Goal: Task Accomplishment & Management: Use online tool/utility

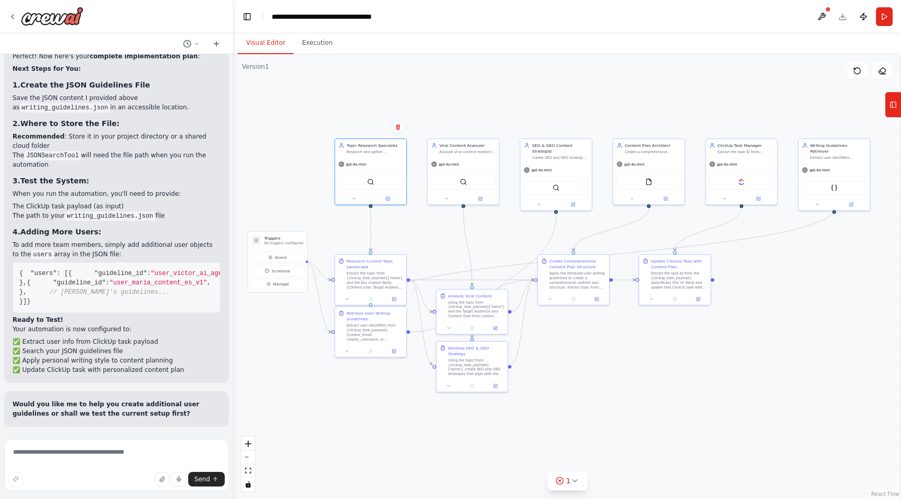
scroll to position [9483, 0]
click at [136, 446] on textarea at bounding box center [116, 465] width 225 height 52
type textarea "**********"
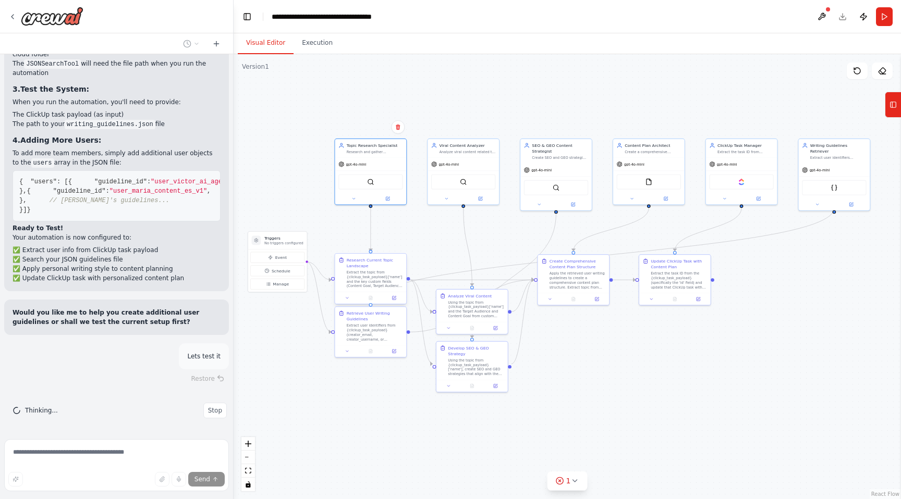
scroll to position [9575, 0]
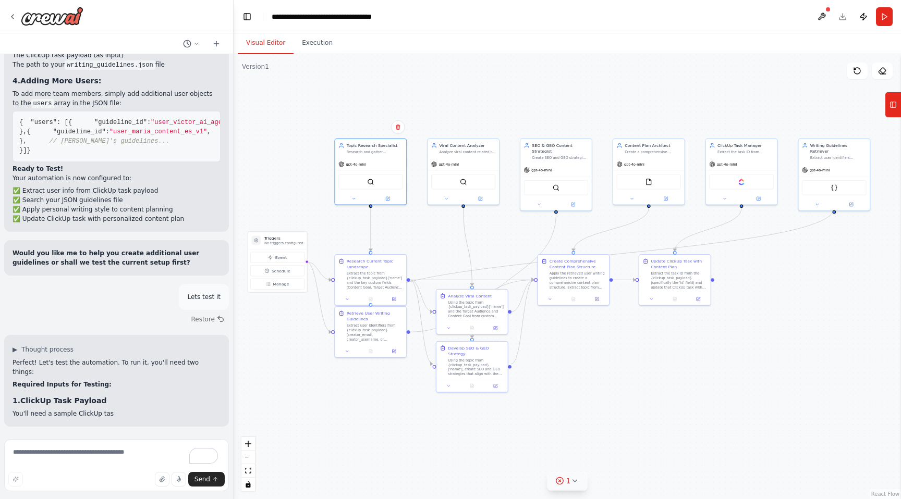
click at [580, 484] on button "1" at bounding box center [567, 481] width 40 height 19
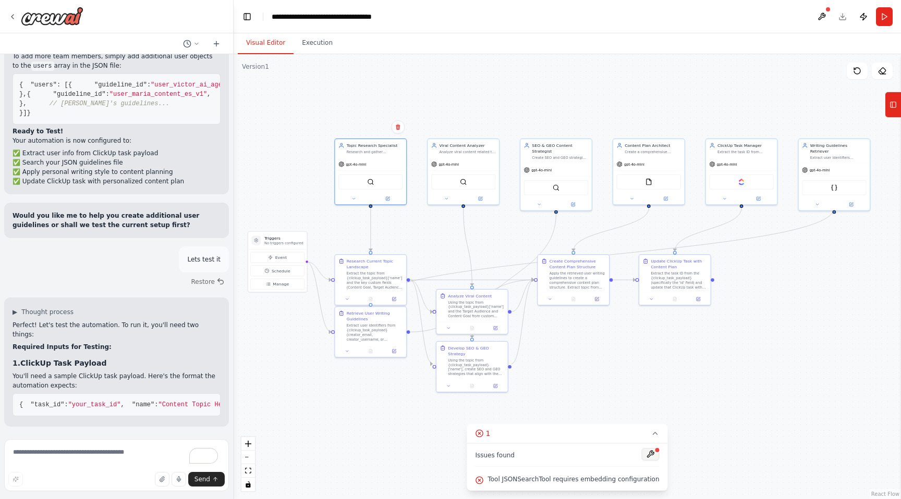
click at [648, 456] on button at bounding box center [651, 454] width 18 height 13
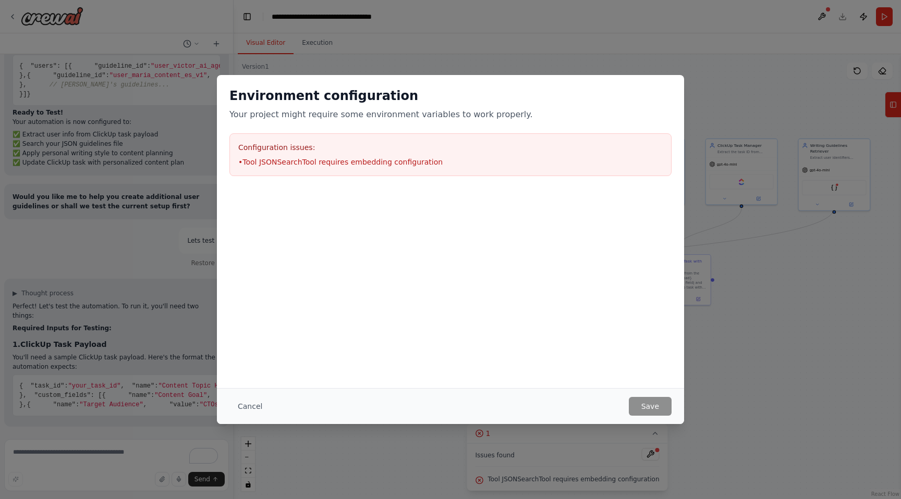
click at [416, 158] on li "• Tool JSONSearchTool requires embedding configuration" at bounding box center [450, 162] width 424 height 10
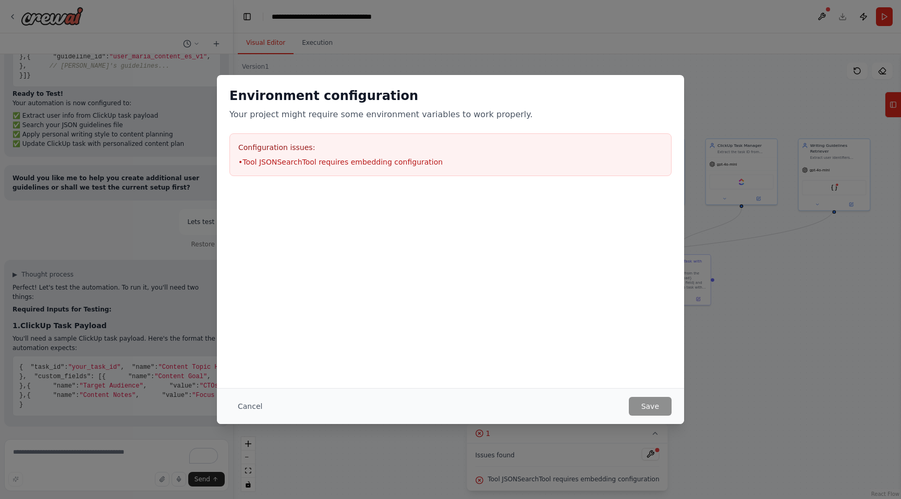
scroll to position [9859, 0]
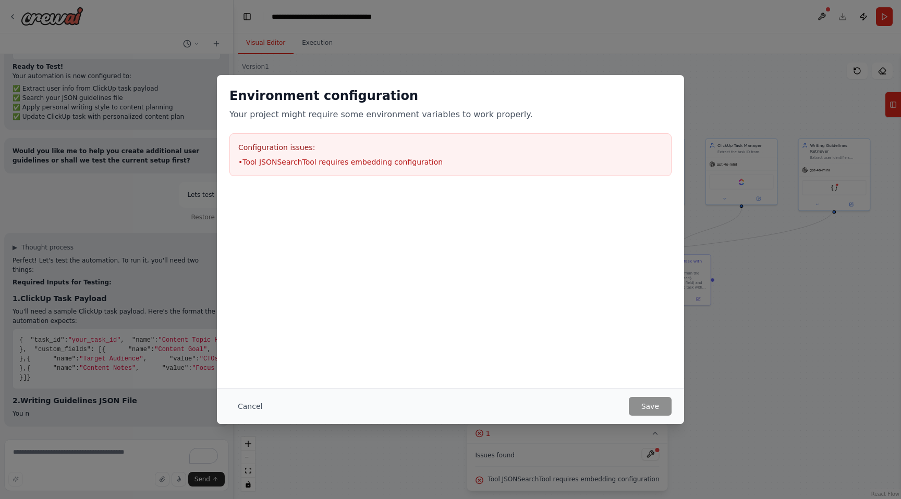
click at [414, 60] on div "Environment configuration Your project might require some environment variables…" at bounding box center [450, 249] width 901 height 499
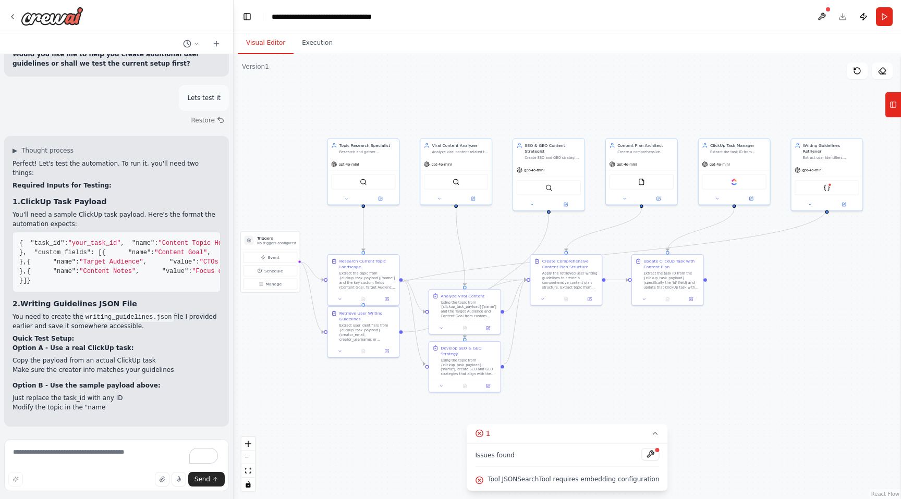
drag, startPoint x: 789, startPoint y: 309, endPoint x: 781, endPoint y: 309, distance: 7.3
click at [781, 309] on div ".deletable-edge-delete-btn { width: 20px; height: 20px; border: 0px solid #ffff…" at bounding box center [567, 276] width 667 height 445
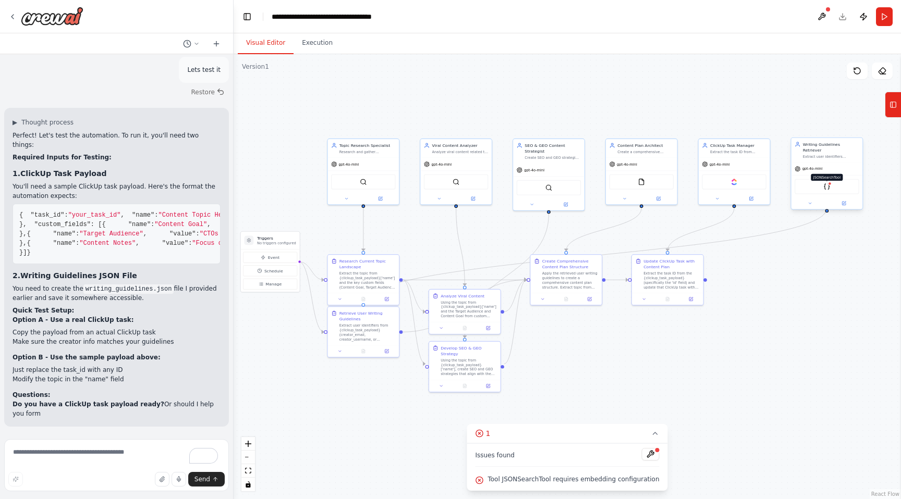
click at [829, 183] on img at bounding box center [826, 186] width 7 height 7
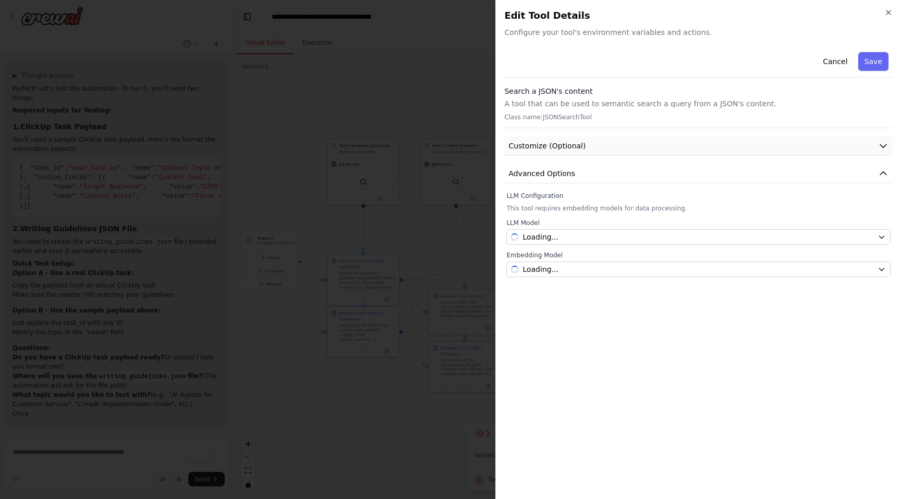
click at [648, 152] on button "Customize (Optional)" at bounding box center [698, 146] width 388 height 19
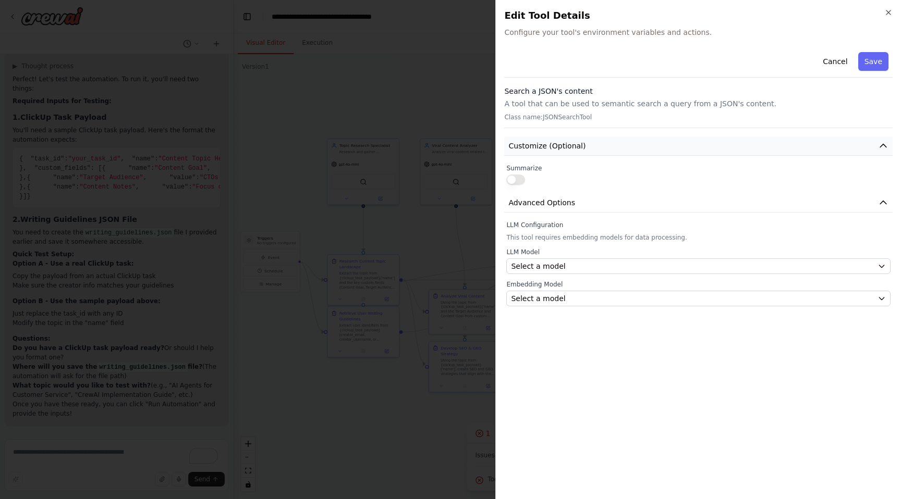
click at [648, 148] on button "Customize (Optional)" at bounding box center [698, 146] width 388 height 19
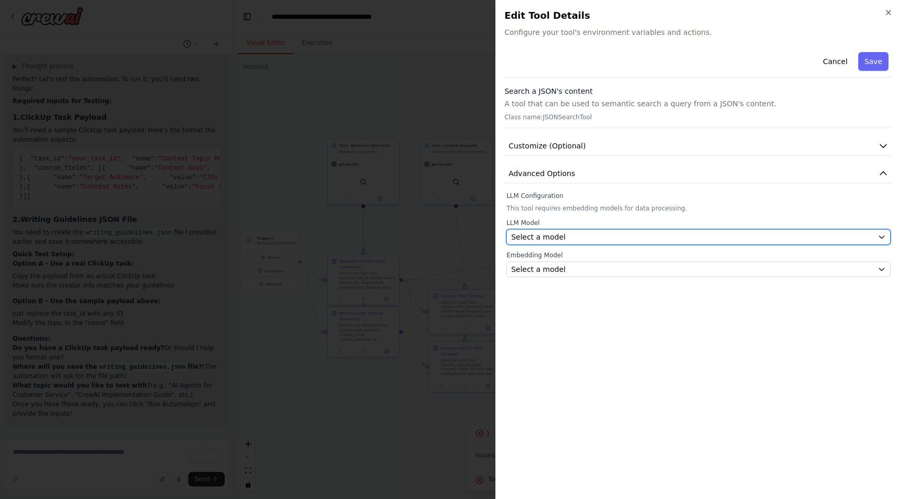
click at [624, 238] on div "Select a model" at bounding box center [692, 237] width 362 height 10
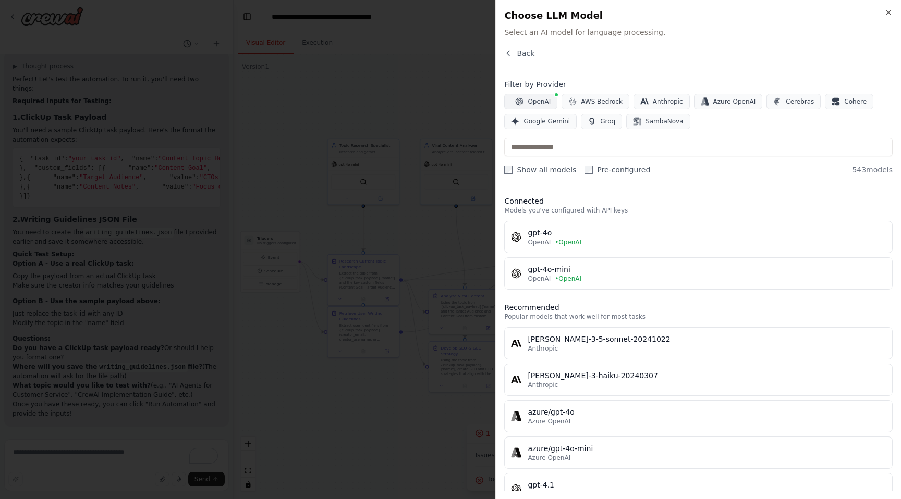
click at [541, 101] on span "OpenAI" at bounding box center [539, 101] width 23 height 8
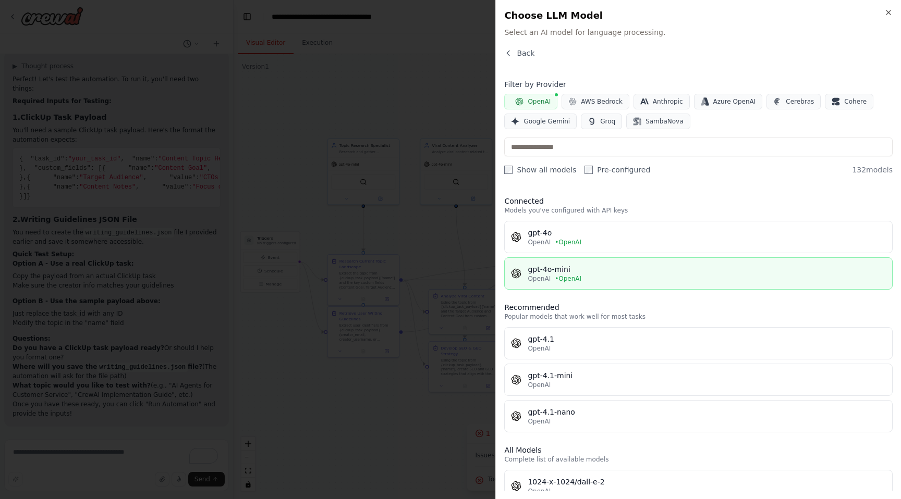
click at [577, 267] on div "gpt-4o-mini" at bounding box center [707, 269] width 358 height 10
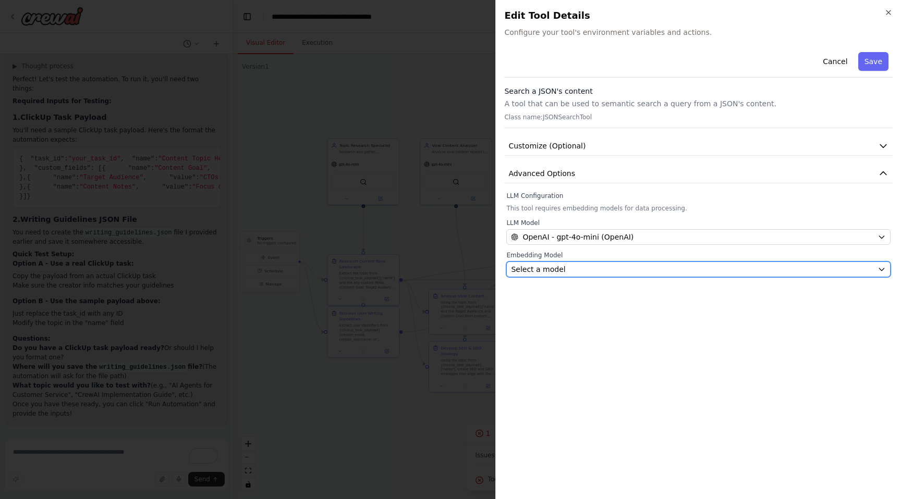
click at [571, 267] on div "Select a model" at bounding box center [692, 269] width 362 height 10
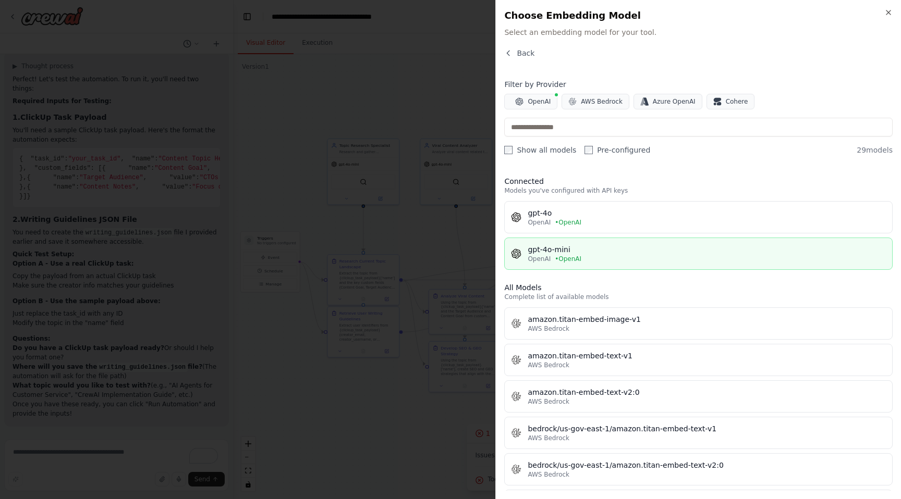
click at [565, 242] on button "gpt-4o-mini OpenAI • OpenAI" at bounding box center [698, 254] width 388 height 32
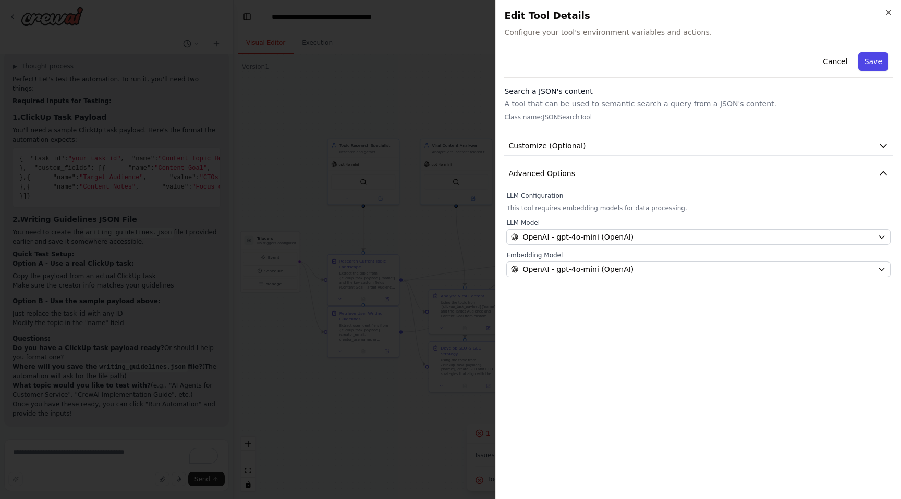
click at [880, 62] on button "Save" at bounding box center [873, 61] width 30 height 19
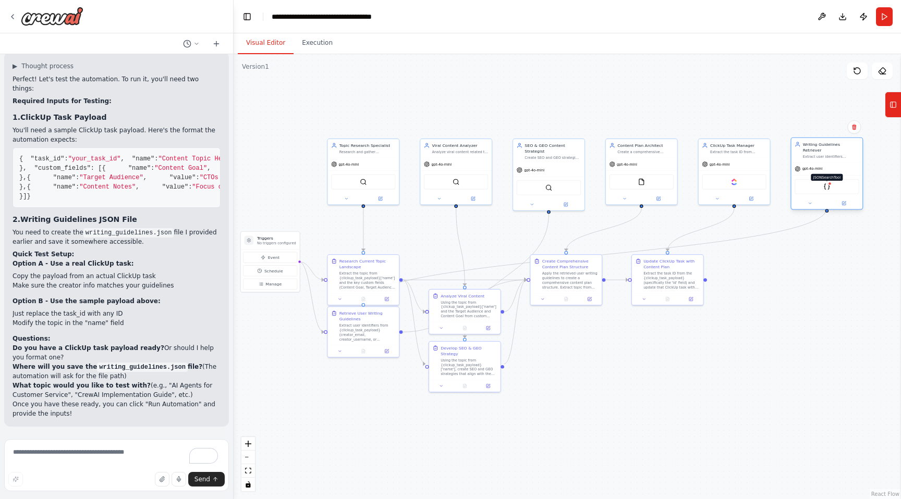
click at [827, 183] on img at bounding box center [826, 186] width 7 height 7
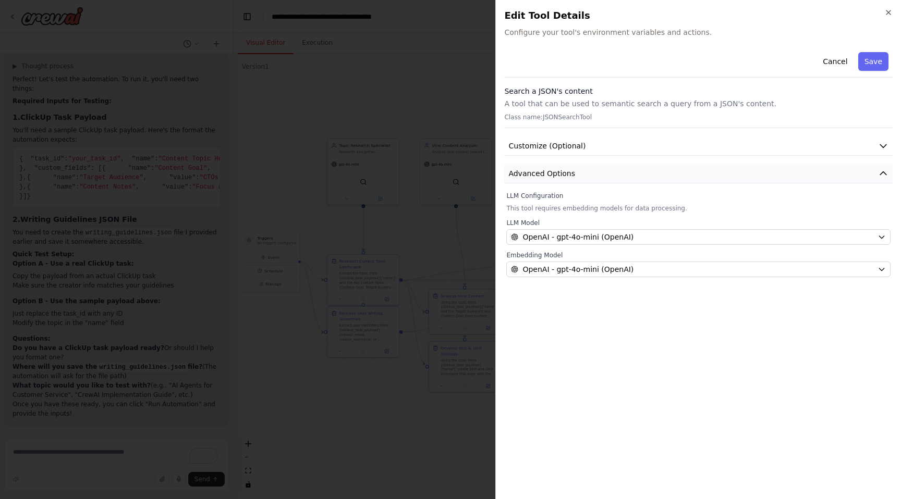
click at [860, 168] on button "Advanced Options" at bounding box center [698, 173] width 388 height 19
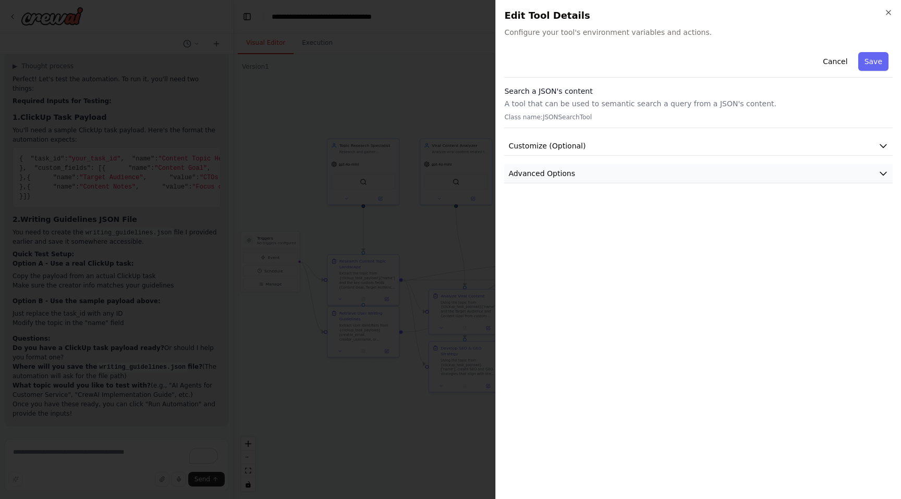
click at [860, 168] on button "Advanced Options" at bounding box center [698, 173] width 388 height 19
click at [860, 145] on button "Customize (Optional)" at bounding box center [698, 146] width 388 height 19
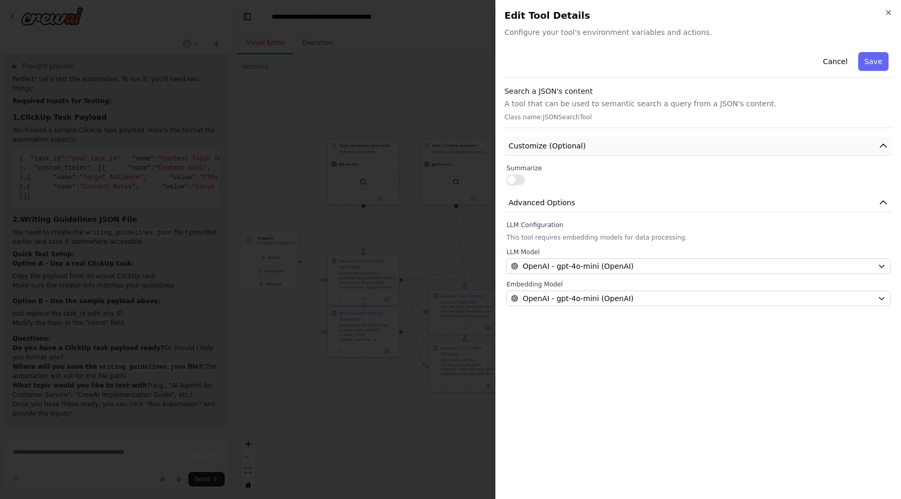
click at [860, 145] on button "Customize (Optional)" at bounding box center [698, 146] width 388 height 19
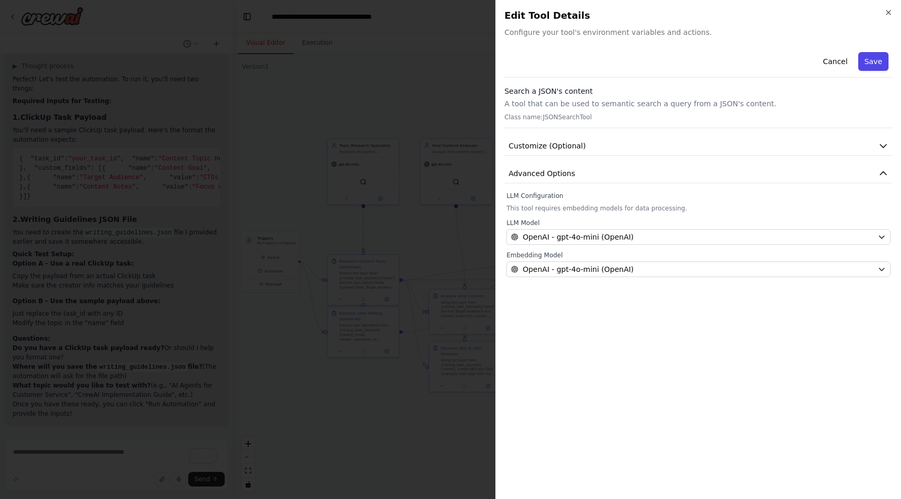
click at [876, 63] on button "Save" at bounding box center [873, 61] width 30 height 19
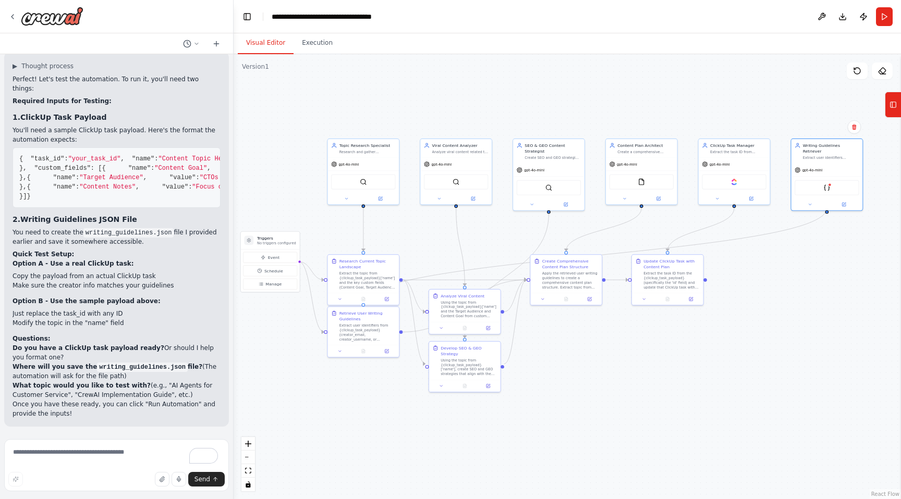
scroll to position [10077, 0]
click at [883, 23] on button "Run" at bounding box center [884, 16] width 17 height 19
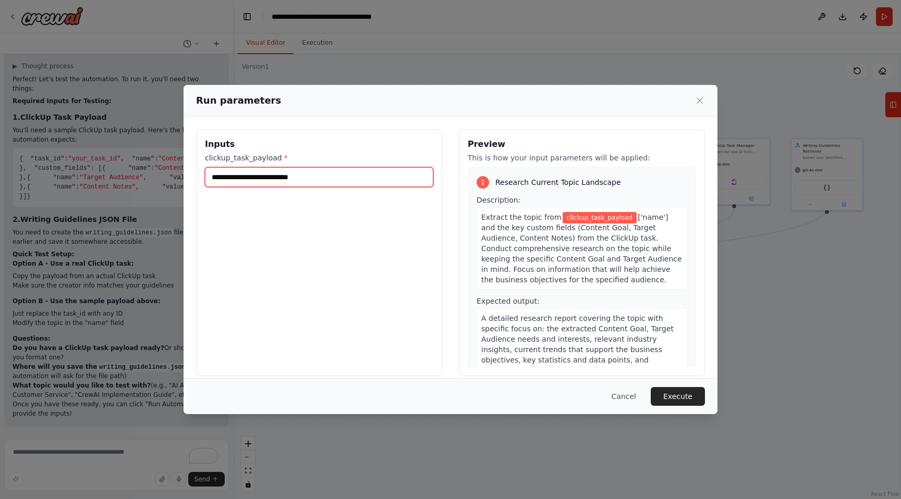
click at [274, 179] on input "clickup_task_payload *" at bounding box center [319, 177] width 228 height 20
paste input "**********"
type input "**********"
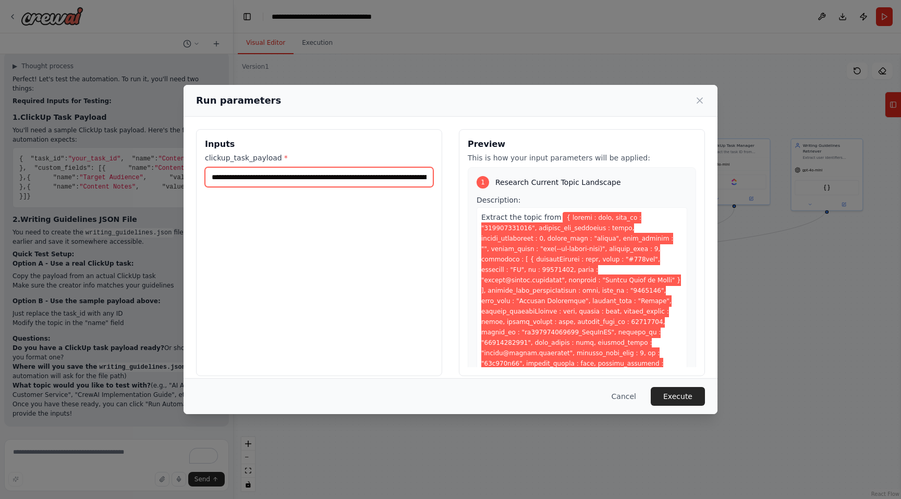
scroll to position [0, 18912]
click at [687, 398] on button "Execute" at bounding box center [678, 396] width 54 height 19
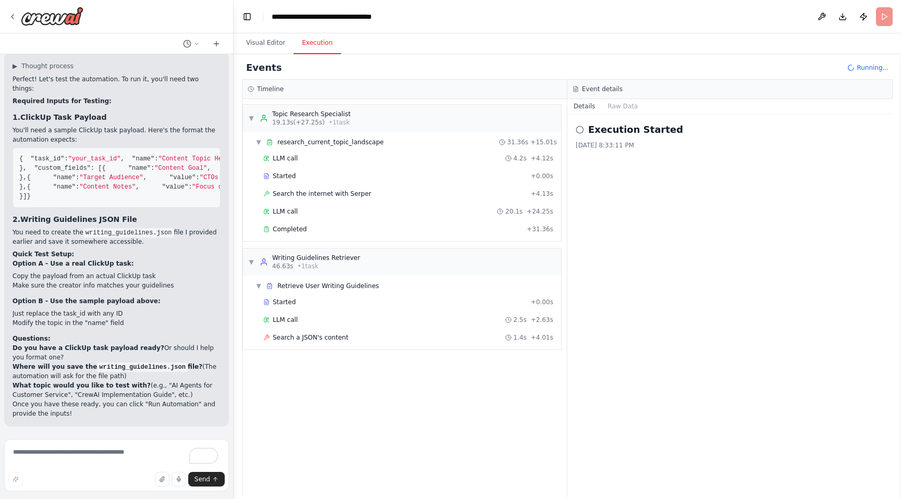
click at [326, 337] on span "Search a JSON's content" at bounding box center [311, 338] width 76 height 8
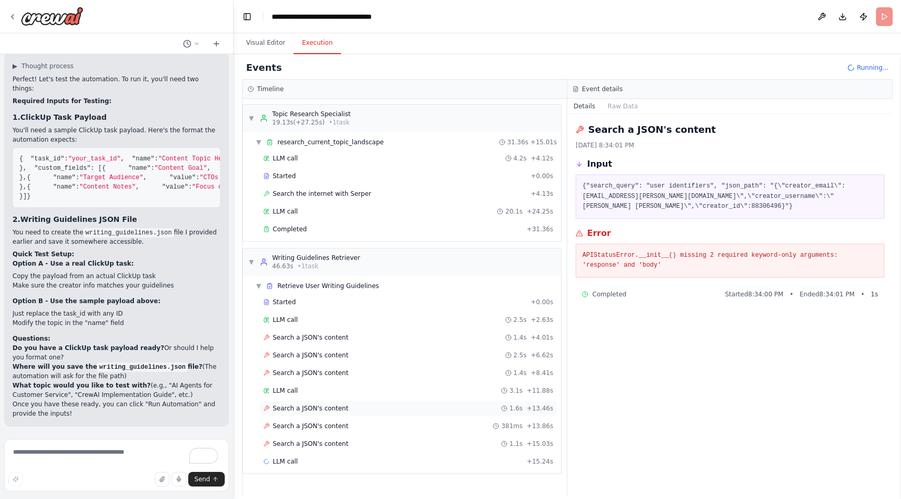
click at [358, 407] on div "Search a JSON's content 1.6s + 13.46s" at bounding box center [408, 409] width 290 height 8
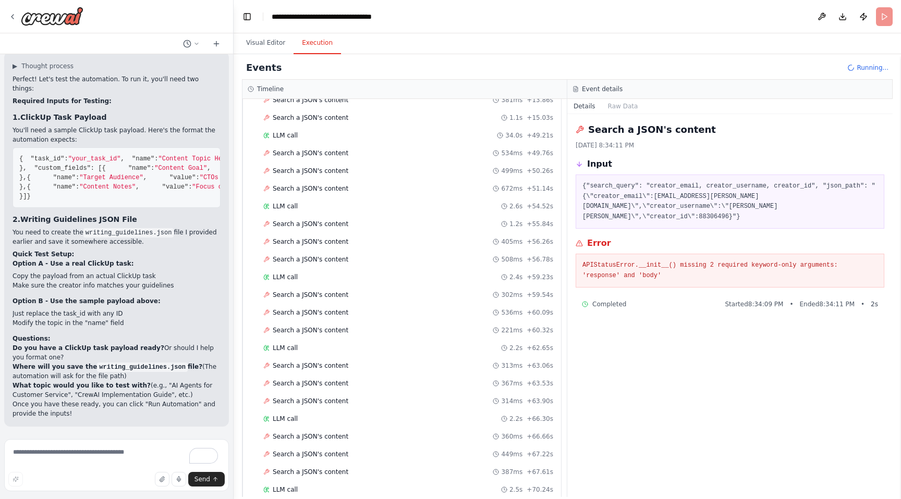
scroll to position [290, 0]
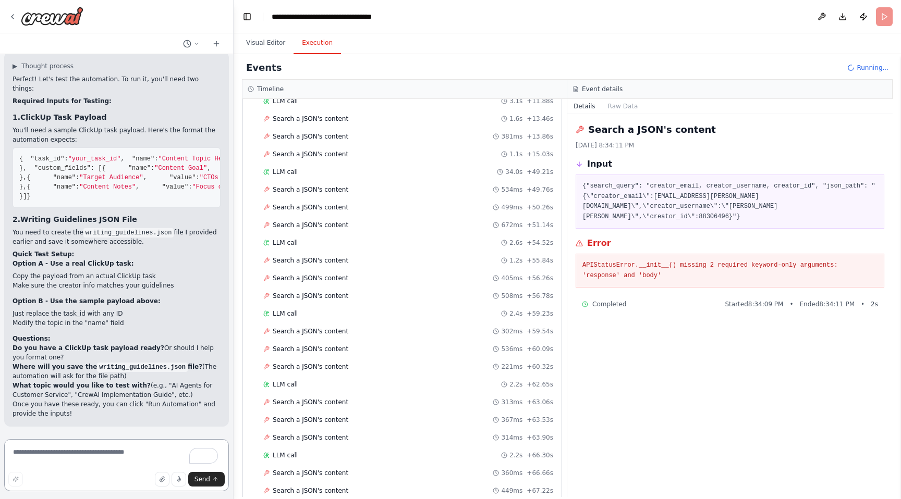
click at [80, 456] on textarea "To enrich screen reader interactions, please activate Accessibility in Grammarl…" at bounding box center [116, 465] width 225 height 52
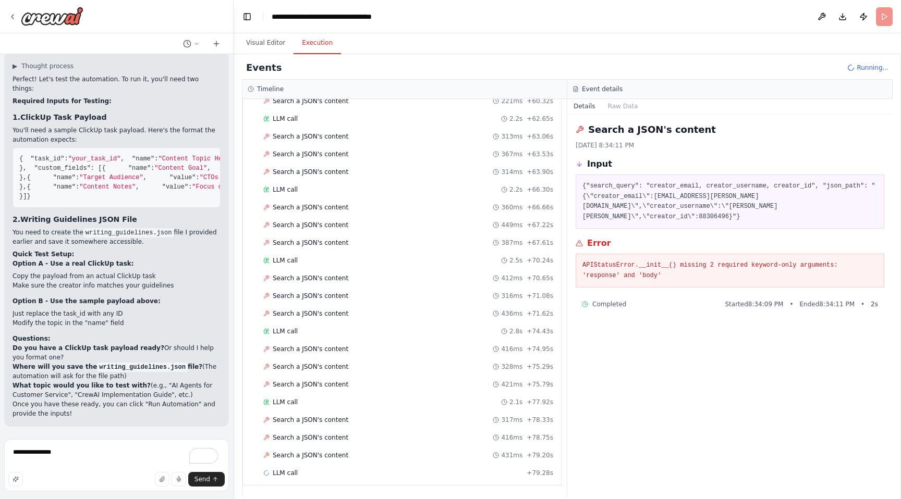
click at [873, 62] on div "Events Running..." at bounding box center [567, 67] width 651 height 23
click at [321, 47] on button "Execution" at bounding box center [316, 43] width 47 height 22
click at [111, 454] on textarea "**********" at bounding box center [116, 465] width 225 height 52
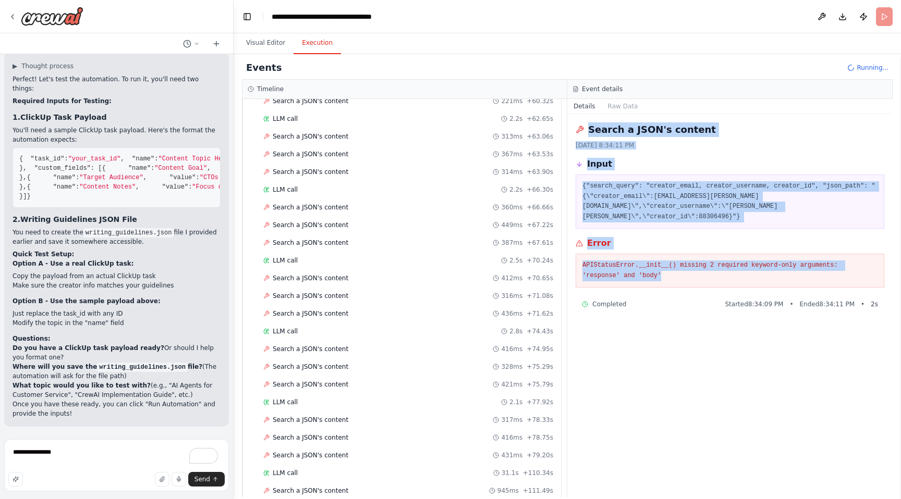
copy div "Search a JSON's content 10/15/2025, 8:34:11 PM Input {"search_query": "creator_…"
drag, startPoint x: 670, startPoint y: 272, endPoint x: 578, endPoint y: 135, distance: 165.5
click at [578, 135] on div "Search a JSON's content 10/15/2025, 8:34:11 PM Input {"search_query": "creator_…" at bounding box center [729, 305] width 325 height 383
click at [93, 459] on textarea "**********" at bounding box center [116, 465] width 225 height 52
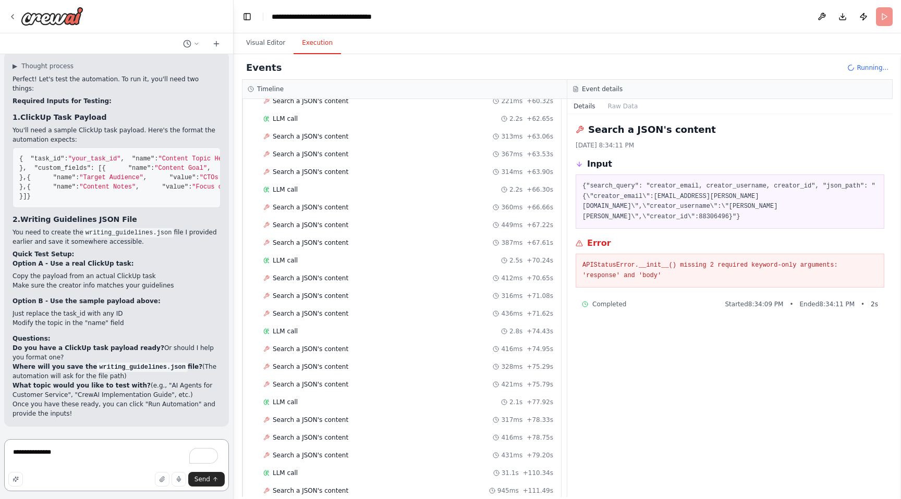
click at [93, 459] on textarea "**********" at bounding box center [116, 465] width 225 height 52
paste textarea "**********"
type textarea "**********"
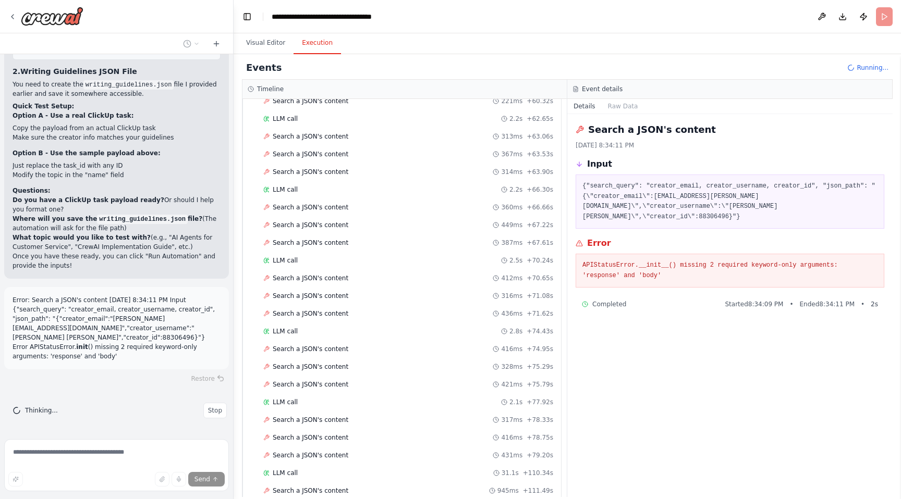
scroll to position [10216, 0]
click at [265, 43] on button "Visual Editor" at bounding box center [266, 43] width 56 height 22
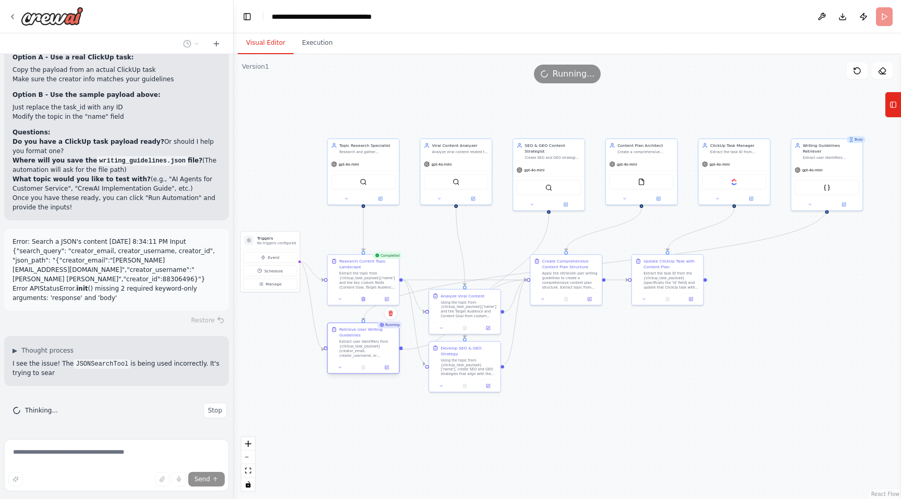
drag, startPoint x: 373, startPoint y: 326, endPoint x: 374, endPoint y: 345, distance: 18.8
click at [374, 345] on div "Extract user identifiers from {clickup_task_payload} (creator_email, creator_us…" at bounding box center [367, 348] width 56 height 19
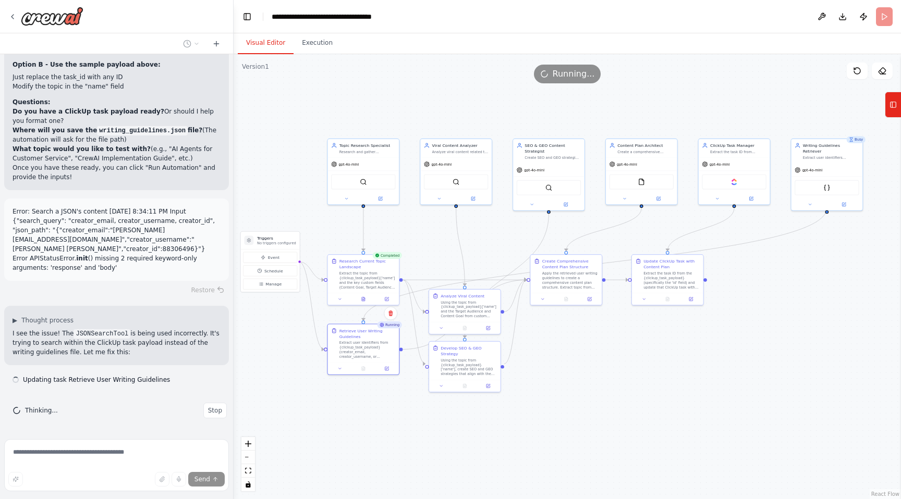
scroll to position [10305, 0]
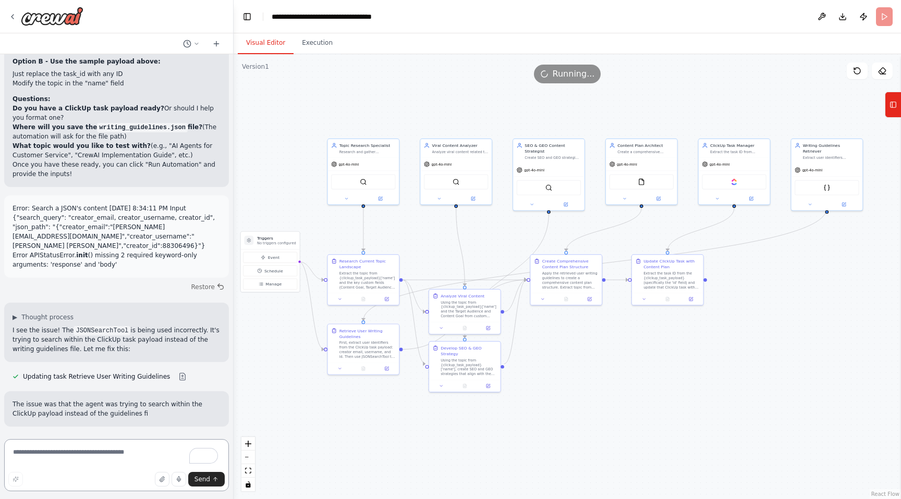
click at [95, 454] on textarea "To enrich screen reader interactions, please activate Accessibility in Grammarl…" at bounding box center [116, 465] width 225 height 52
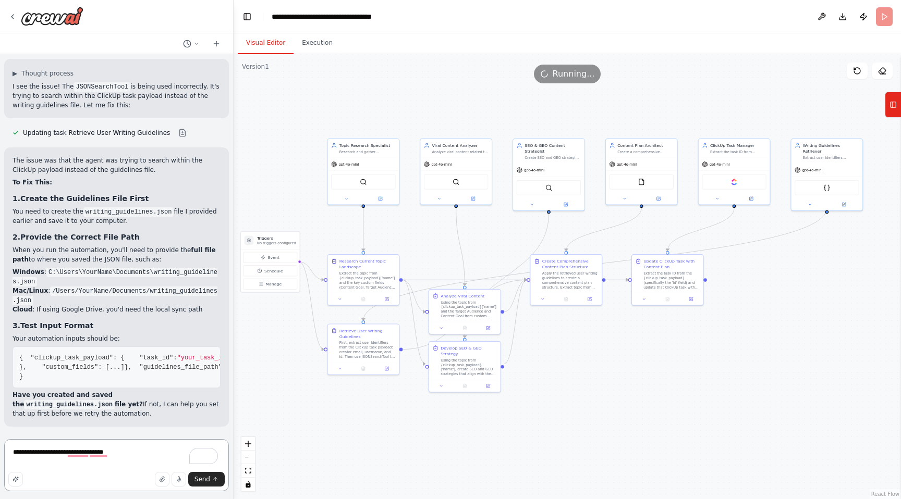
scroll to position [10645, 0]
click at [892, 113] on button "Tools" at bounding box center [893, 105] width 16 height 26
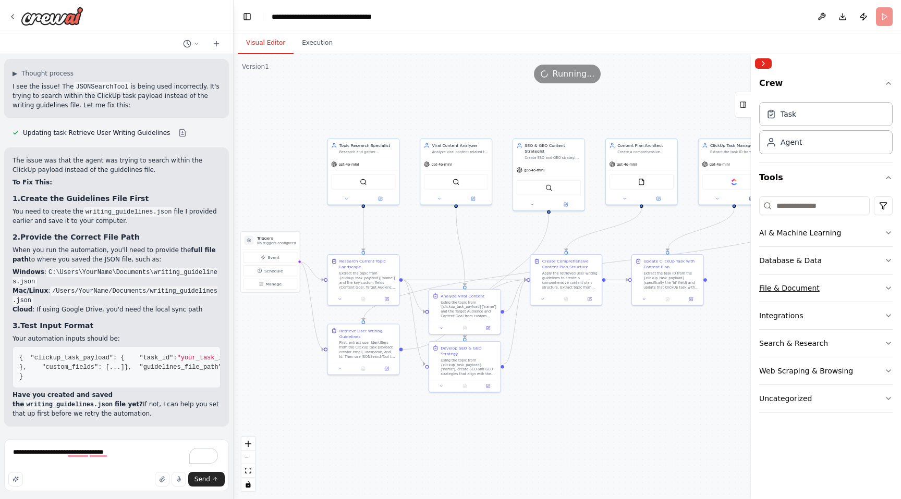
click at [830, 288] on button "File & Document" at bounding box center [825, 288] width 133 height 27
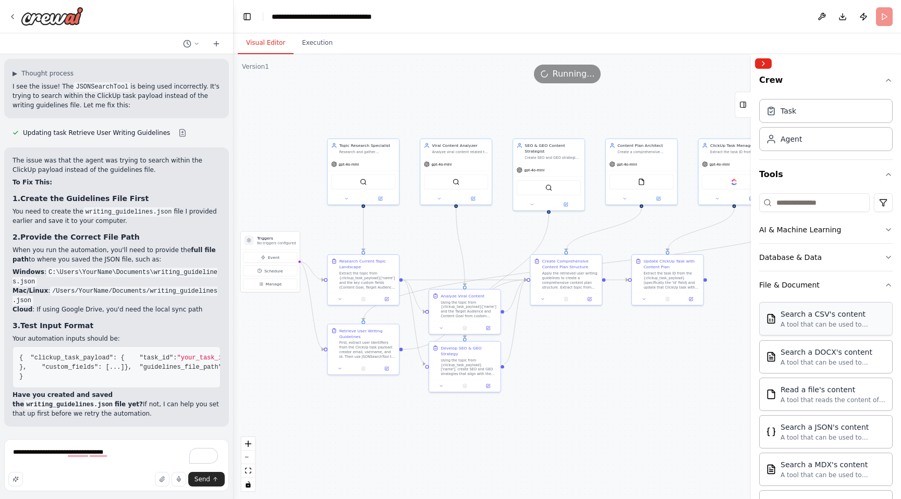
scroll to position [0, 0]
click at [836, 259] on button "Database & Data" at bounding box center [825, 260] width 133 height 27
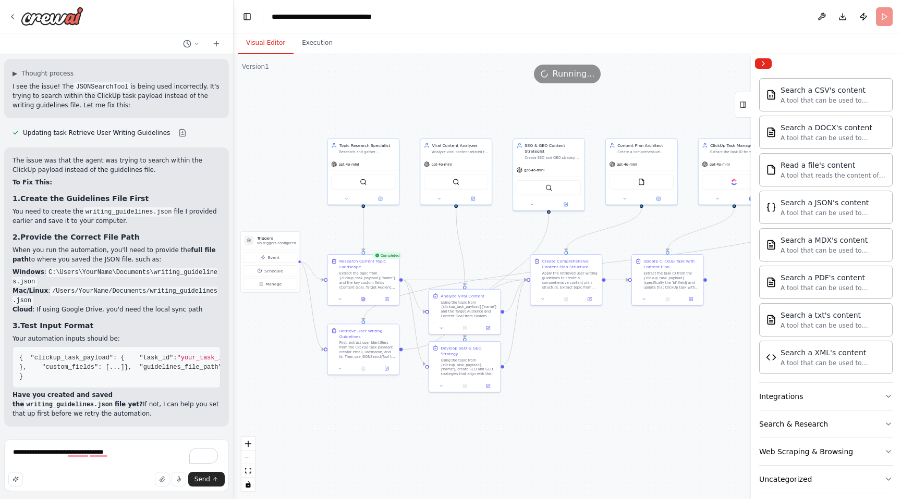
scroll to position [360, 0]
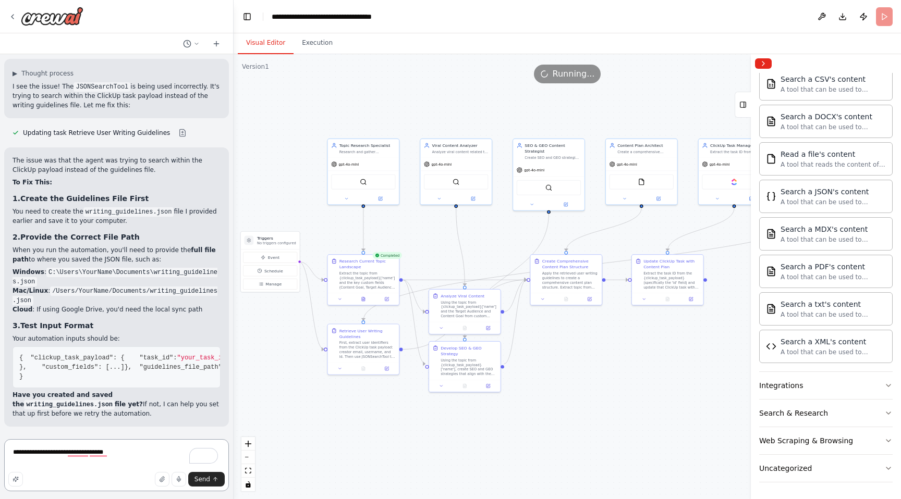
click at [118, 452] on textarea "**********" at bounding box center [116, 465] width 225 height 52
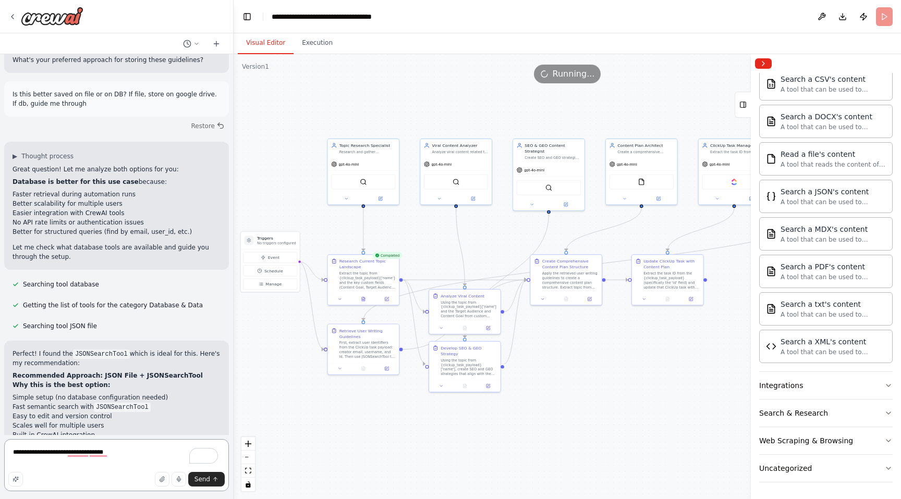
scroll to position [7885, 0]
drag, startPoint x: 108, startPoint y: 239, endPoint x: 34, endPoint y: 222, distance: 76.0
click at [34, 350] on div "Perfect! I found the JSONSearchTool which is ideal for this. Here's my recommen…" at bounding box center [117, 495] width 208 height 291
click at [115, 451] on textarea "**********" at bounding box center [116, 465] width 225 height 52
type textarea "**********"
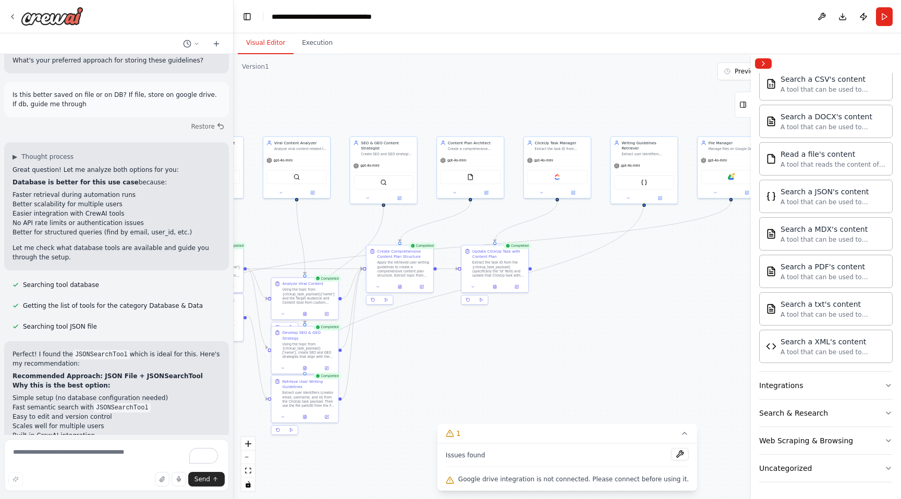
drag, startPoint x: 574, startPoint y: 236, endPoint x: 408, endPoint y: 228, distance: 167.0
click at [408, 228] on div ".deletable-edge-delete-btn { width: 20px; height: 20px; border: 0px solid #ffff…" at bounding box center [567, 276] width 667 height 445
click at [734, 182] on div "Google drive" at bounding box center [731, 176] width 60 height 14
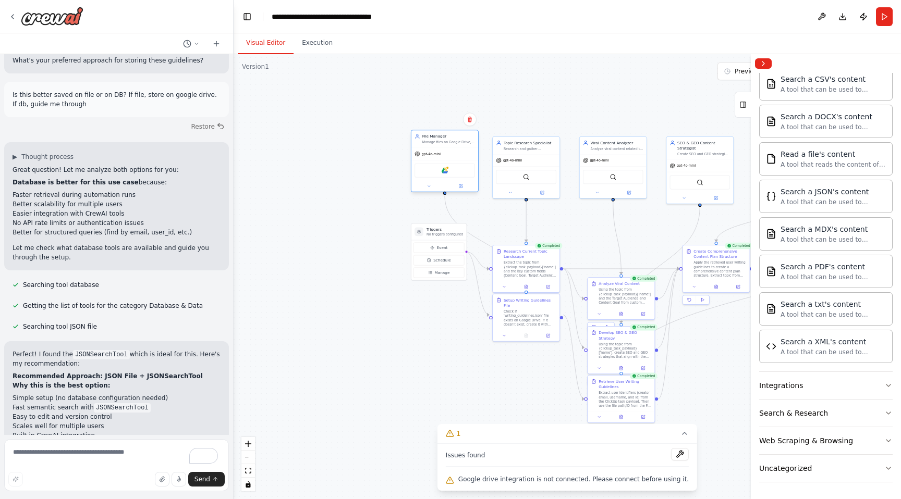
drag, startPoint x: 728, startPoint y: 145, endPoint x: 445, endPoint y: 140, distance: 283.6
click at [445, 140] on div "Manage files on Google Drive, specifically creating and maintaining the writing…" at bounding box center [448, 142] width 53 height 4
click at [448, 176] on div "Google drive" at bounding box center [444, 171] width 60 height 14
click at [760, 60] on button "Collapse right sidebar" at bounding box center [763, 63] width 17 height 10
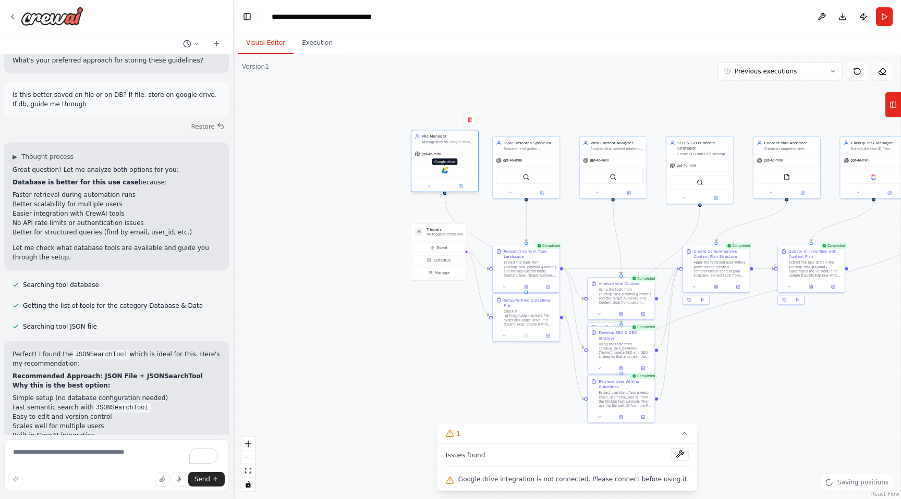
click at [444, 171] on img at bounding box center [445, 170] width 6 height 6
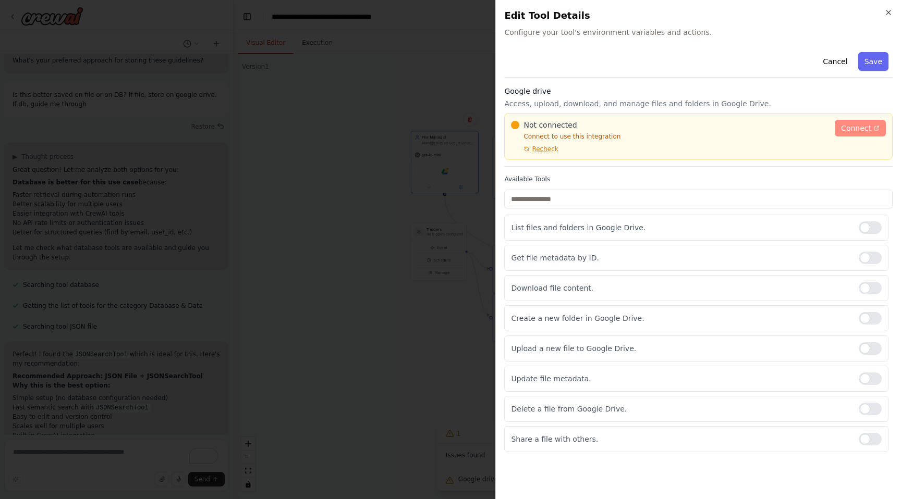
click at [862, 131] on span "Connect" at bounding box center [856, 128] width 30 height 10
click at [541, 151] on span "Recheck" at bounding box center [545, 149] width 26 height 8
click at [850, 131] on span "Connect" at bounding box center [856, 128] width 30 height 10
click at [884, 13] on h2 "Edit Tool Details" at bounding box center [698, 15] width 388 height 15
click at [869, 321] on div at bounding box center [870, 318] width 23 height 13
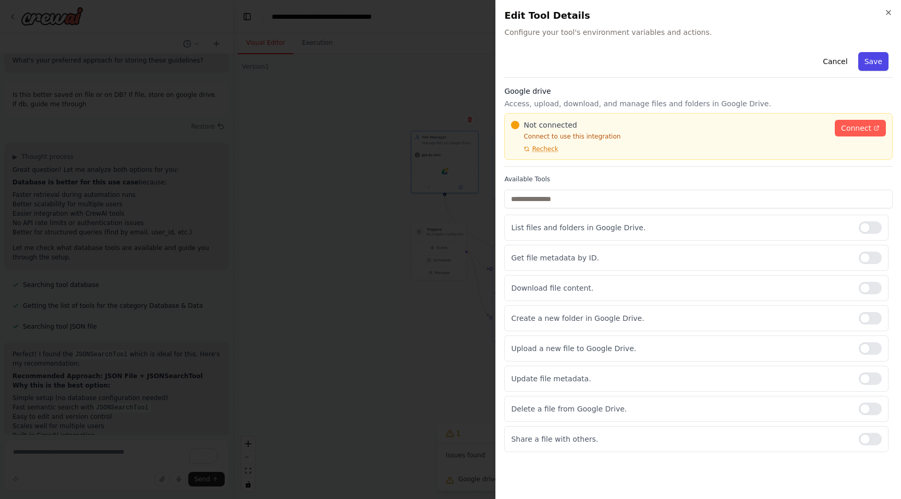
click at [875, 61] on button "Save" at bounding box center [873, 61] width 30 height 19
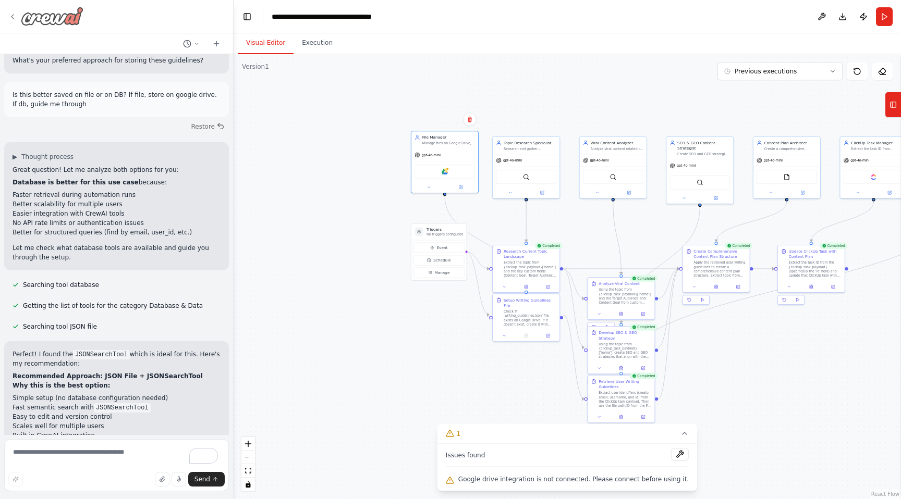
click at [10, 15] on icon at bounding box center [12, 17] width 8 height 8
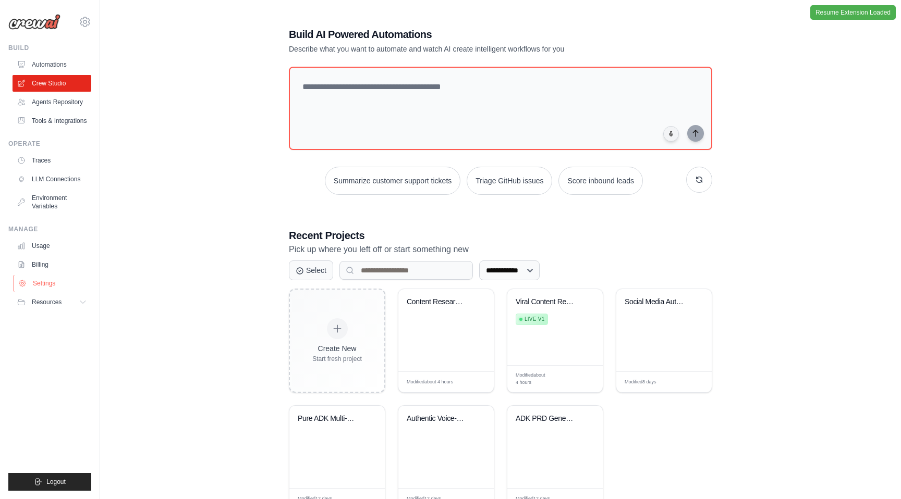
click at [49, 289] on link "Settings" at bounding box center [53, 283] width 79 height 17
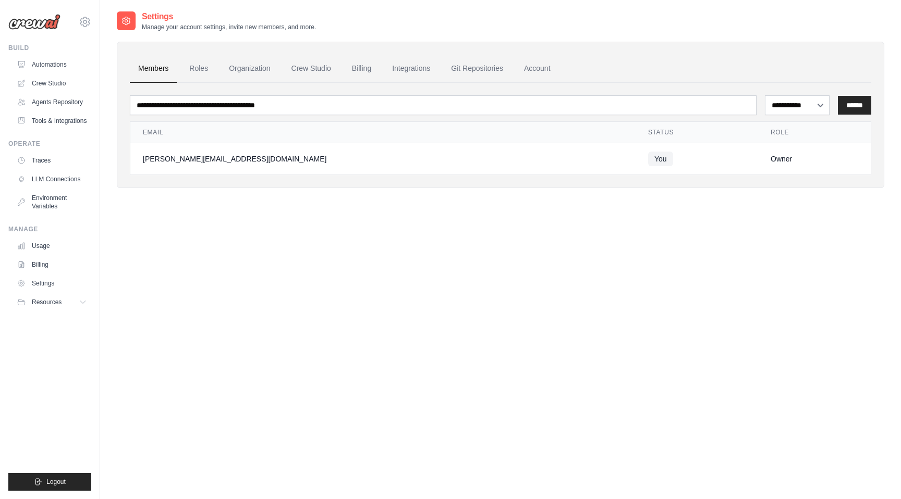
click at [52, 121] on link "Tools & Integrations" at bounding box center [52, 121] width 79 height 17
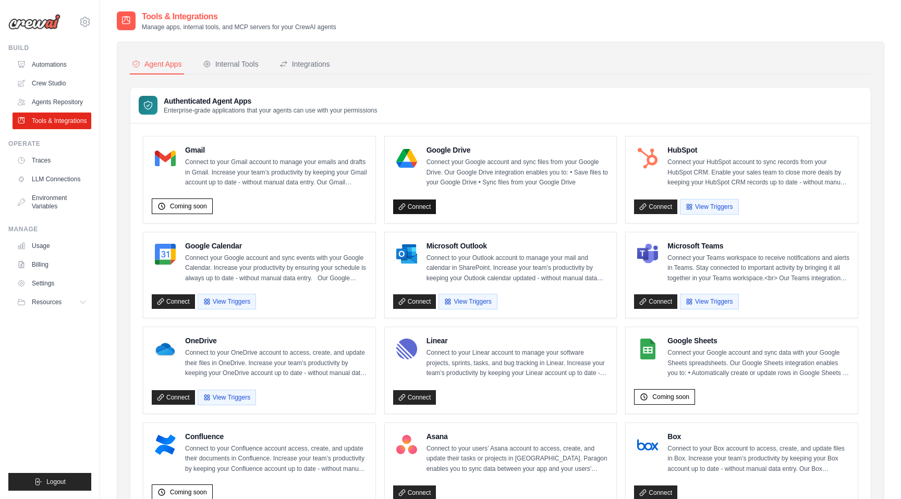
click at [427, 209] on link "Connect" at bounding box center [414, 207] width 43 height 15
click at [422, 207] on link "Connect" at bounding box center [414, 207] width 43 height 15
click at [407, 209] on link "Connect" at bounding box center [414, 207] width 43 height 15
click at [407, 206] on link "Connect" at bounding box center [414, 207] width 43 height 15
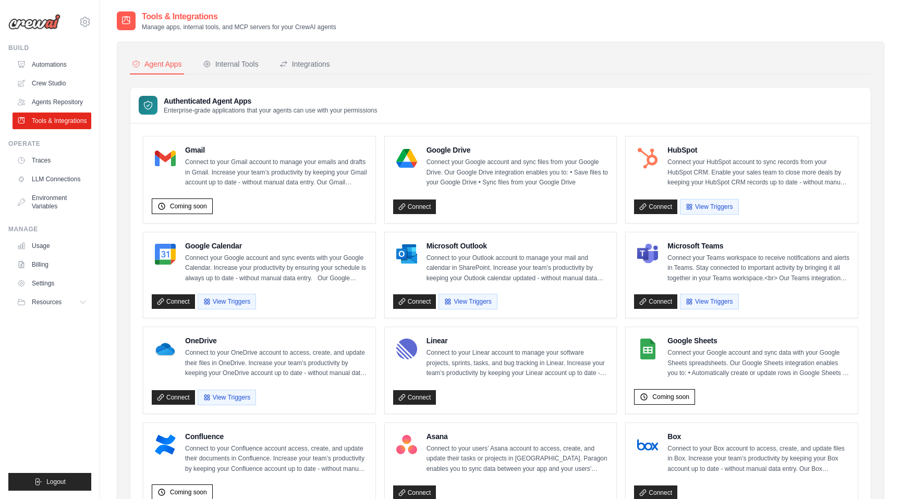
click at [472, 142] on div "Google Drive Connect your Google account and sync files from your Google Drive.…" at bounding box center [501, 180] width 232 height 87
click at [424, 205] on link "Connect" at bounding box center [414, 207] width 43 height 15
click at [426, 209] on link "Connect" at bounding box center [414, 207] width 43 height 15
click at [324, 64] on div "Integrations" at bounding box center [304, 64] width 51 height 10
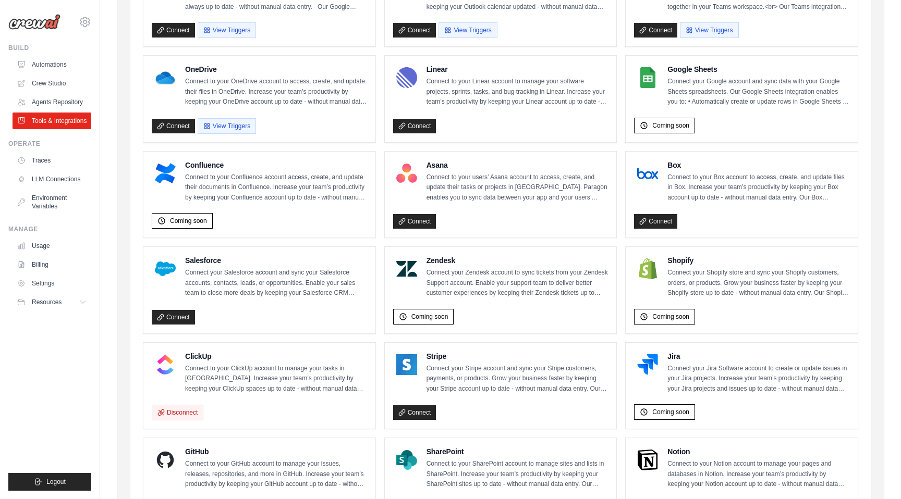
scroll to position [254, 0]
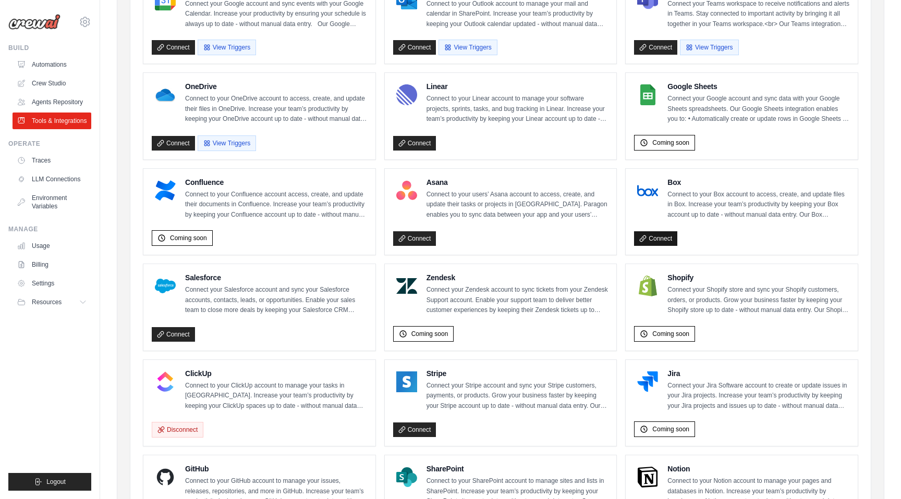
click at [649, 237] on link "Connect" at bounding box center [655, 238] width 43 height 15
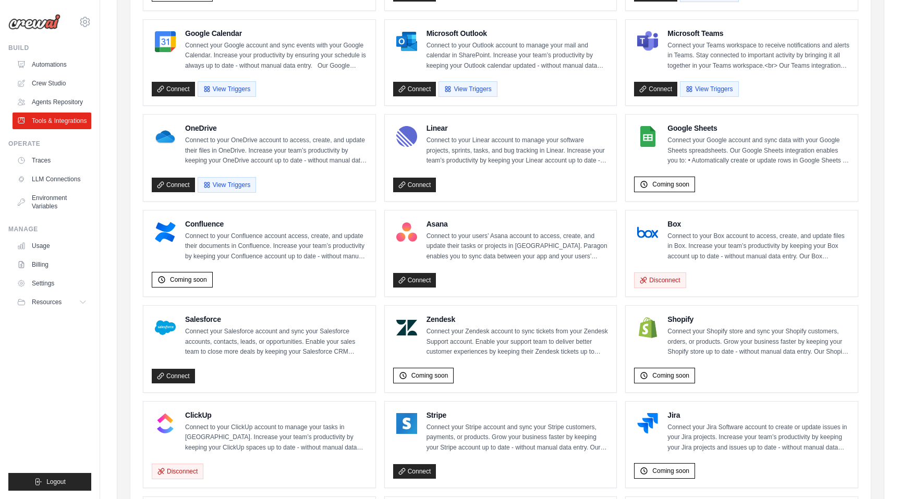
scroll to position [204, 0]
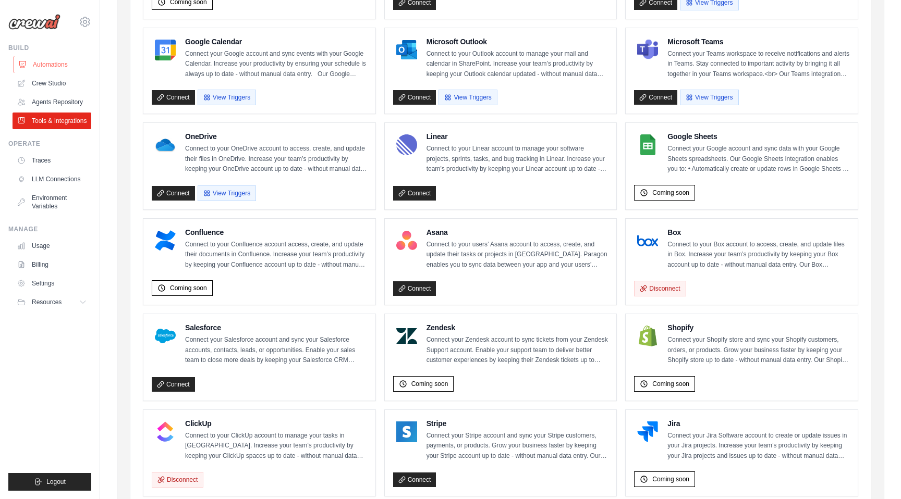
click at [53, 65] on link "Automations" at bounding box center [53, 64] width 79 height 17
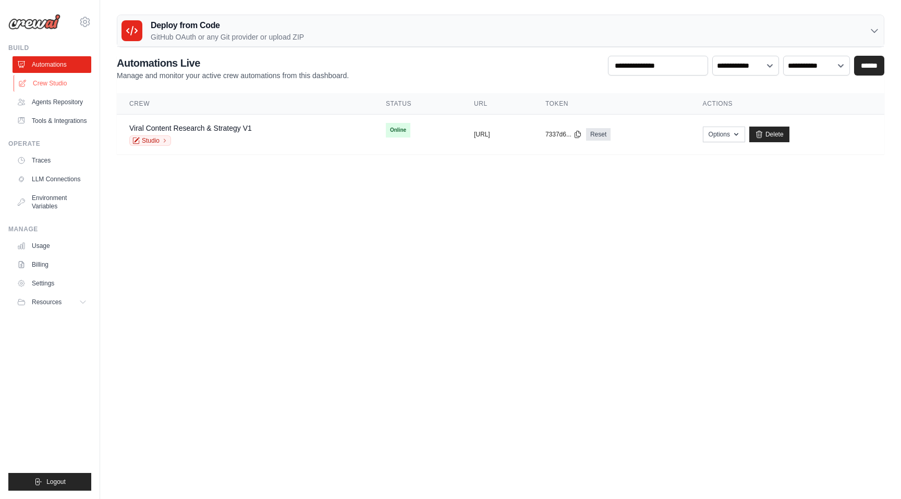
click at [51, 76] on link "Crew Studio" at bounding box center [53, 83] width 79 height 17
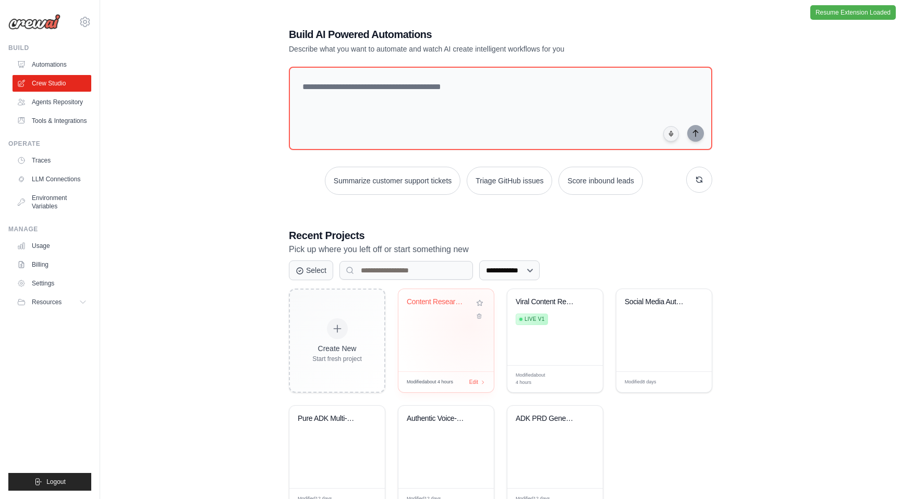
click at [470, 326] on div "Content Research & Planning Automat..." at bounding box center [445, 330] width 95 height 82
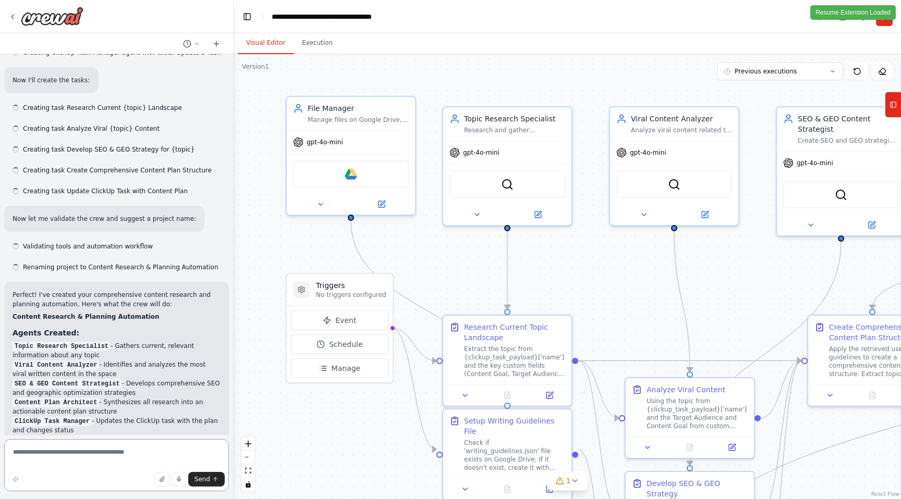
click at [90, 451] on textarea at bounding box center [116, 465] width 225 height 52
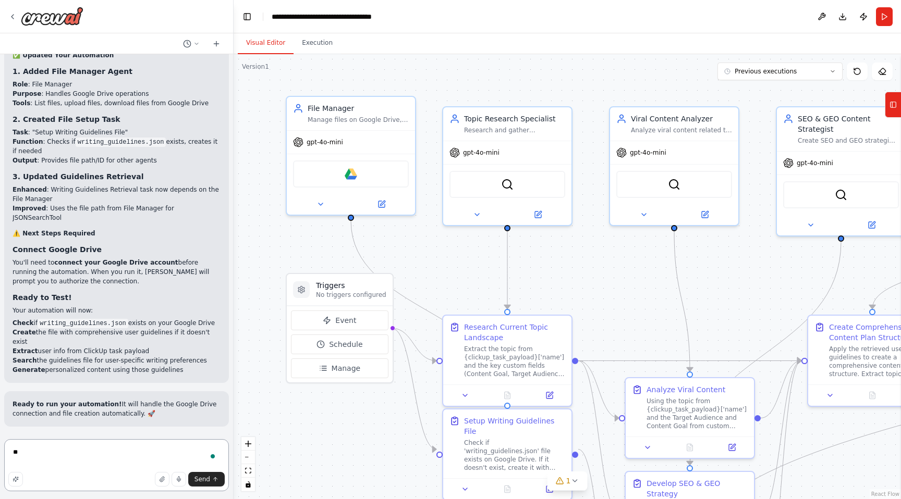
scroll to position [11646, 0]
type textarea "**********"
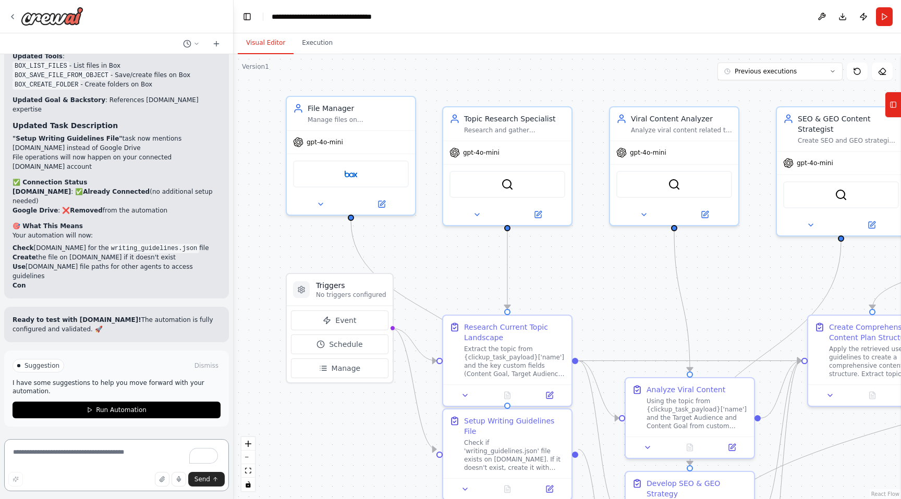
scroll to position [12565, 0]
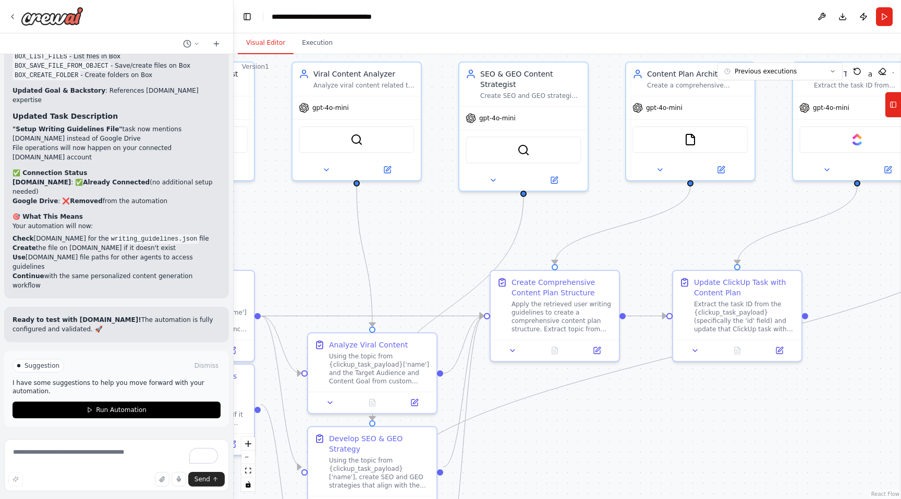
drag, startPoint x: 733, startPoint y: 292, endPoint x: 416, endPoint y: 247, distance: 320.6
click at [416, 247] on div ".deletable-edge-delete-btn { width: 20px; height: 20px; border: 0px solid #ffff…" at bounding box center [567, 276] width 667 height 445
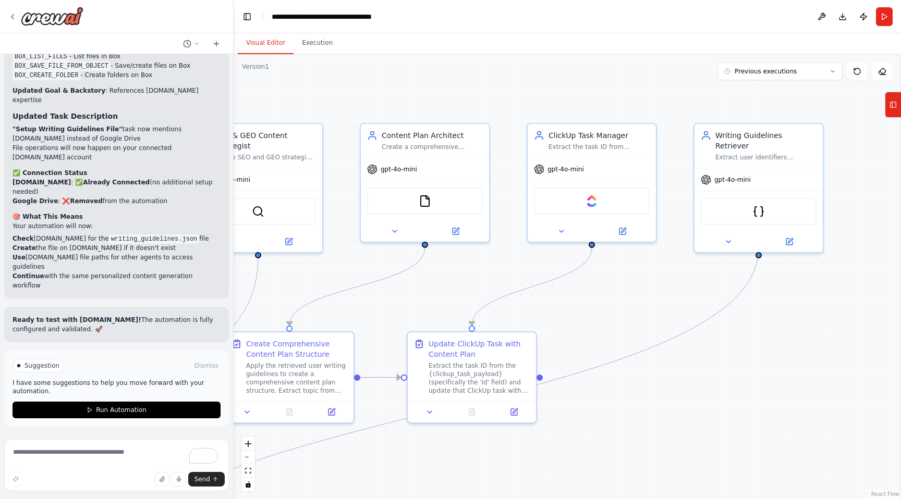
drag, startPoint x: 719, startPoint y: 231, endPoint x: 454, endPoint y: 292, distance: 272.4
click at [454, 292] on div ".deletable-edge-delete-btn { width: 20px; height: 20px; border: 0px solid #ffff…" at bounding box center [567, 276] width 667 height 445
click at [765, 206] on div "JSONSearchTool" at bounding box center [759, 209] width 116 height 27
click at [761, 203] on img at bounding box center [758, 209] width 13 height 13
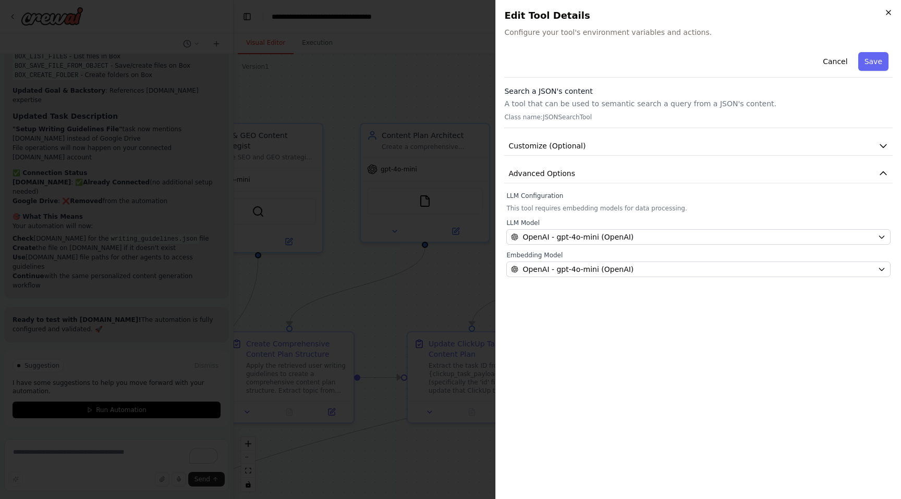
click at [889, 11] on icon "button" at bounding box center [888, 12] width 8 height 8
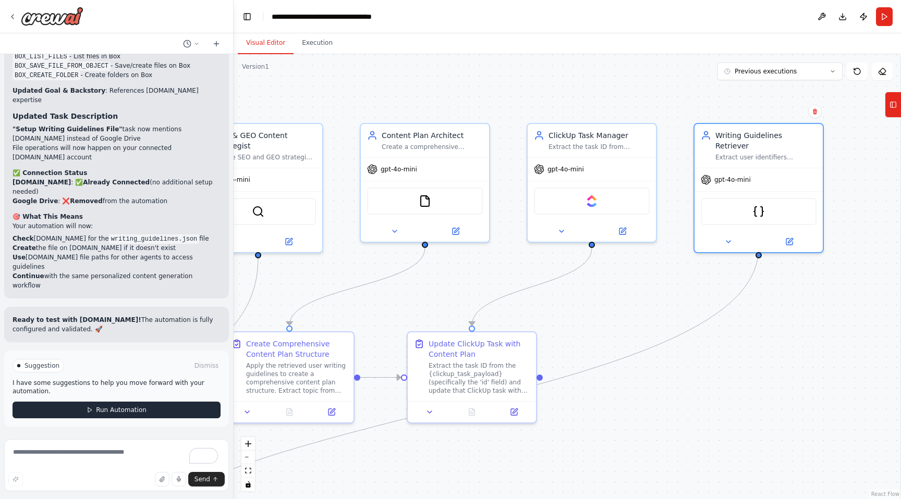
click at [107, 403] on button "Run Automation" at bounding box center [117, 410] width 208 height 17
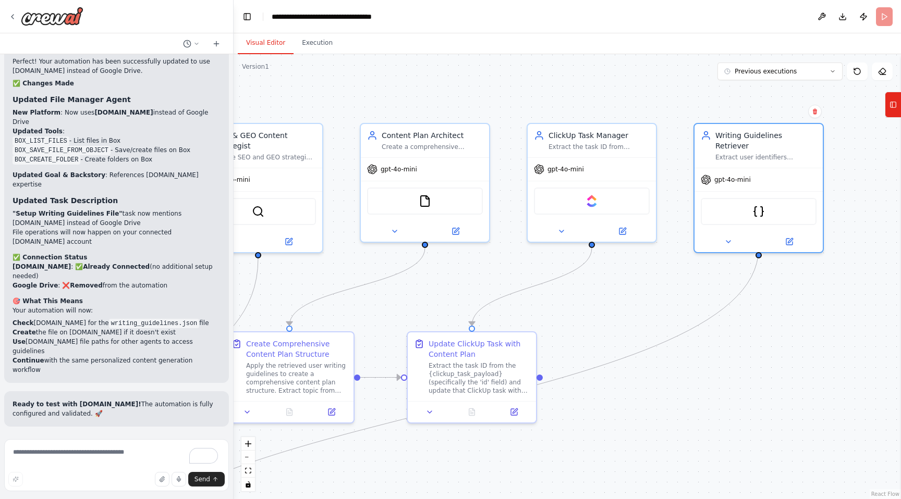
scroll to position [12480, 0]
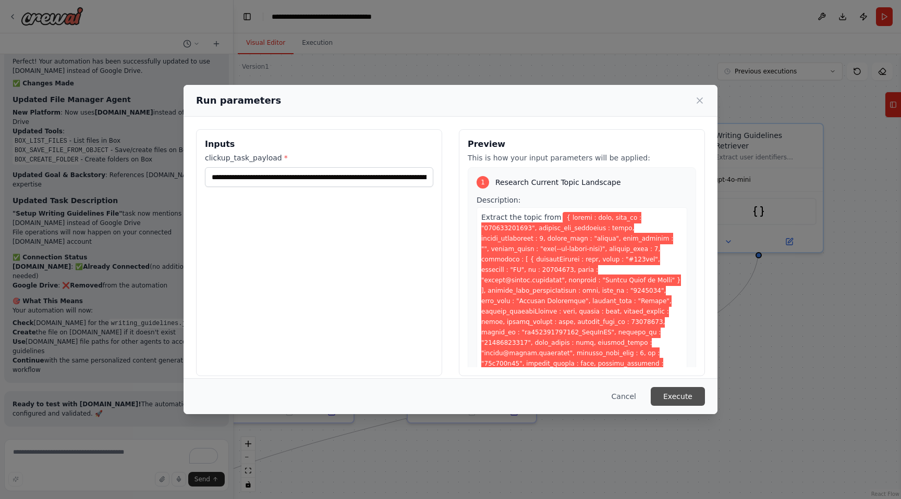
click at [691, 396] on button "Execute" at bounding box center [678, 396] width 54 height 19
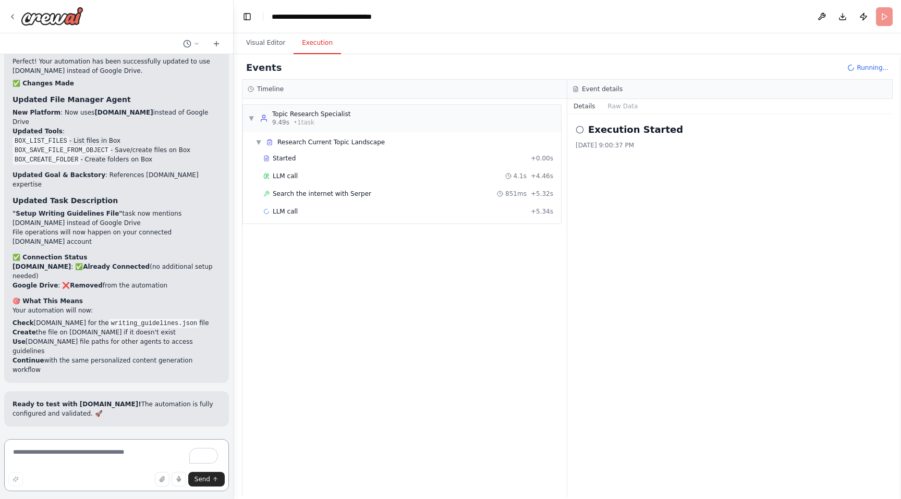
click at [51, 452] on textarea "To enrich screen reader interactions, please activate Accessibility in Grammarl…" at bounding box center [116, 465] width 225 height 52
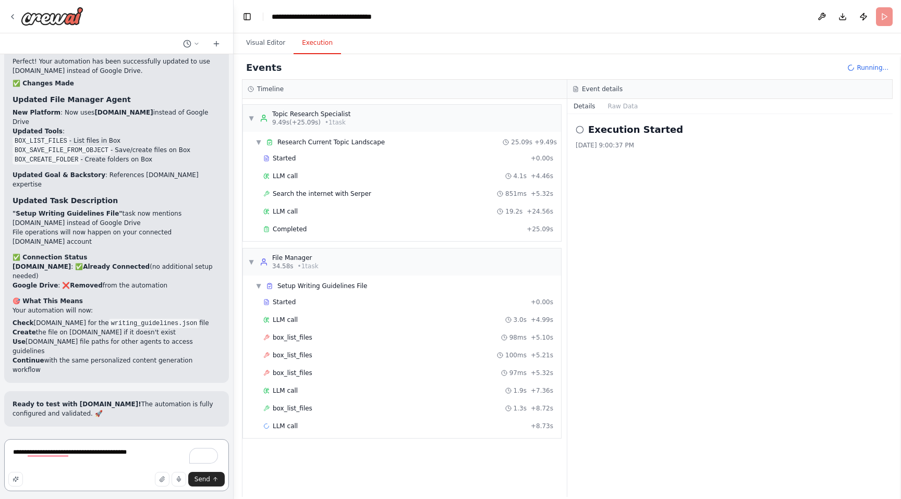
click at [27, 452] on textarea "**********" at bounding box center [116, 465] width 225 height 52
click at [155, 458] on textarea "**********" at bounding box center [116, 465] width 225 height 52
click at [309, 335] on span "box_list_files" at bounding box center [293, 338] width 40 height 8
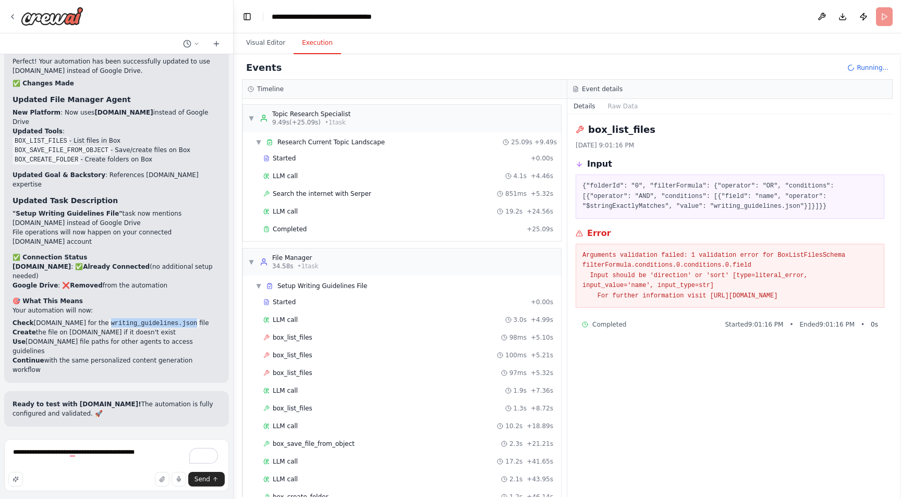
copy code "writing_guidelines.json"
drag, startPoint x: 83, startPoint y: 341, endPoint x: 173, endPoint y: 339, distance: 89.7
click at [173, 328] on li "Check Box.com for the writing_guidelines.json file" at bounding box center [117, 322] width 208 height 9
click at [158, 448] on textarea "**********" at bounding box center [116, 465] width 225 height 52
paste textarea "**********"
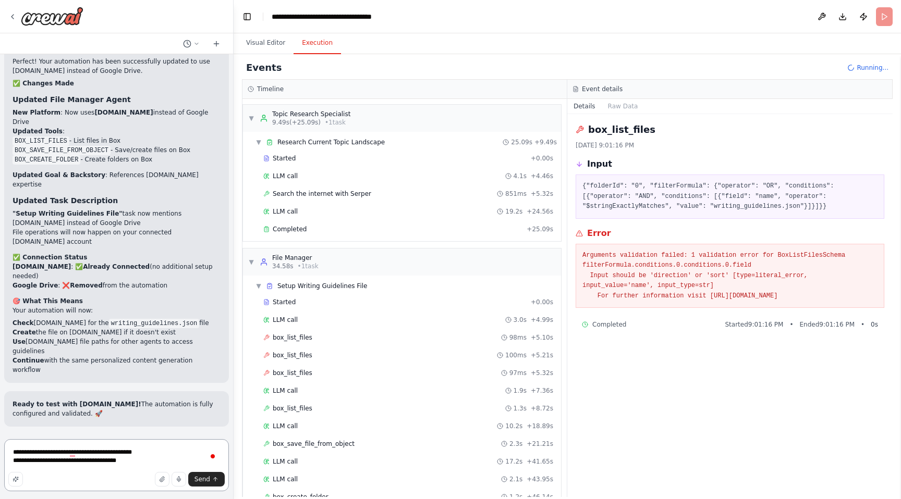
scroll to position [12487, 0]
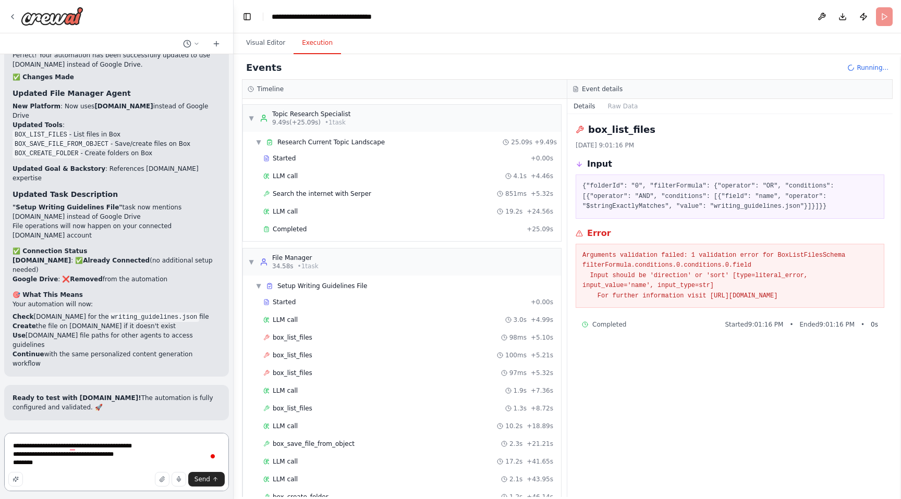
paste textarea "**********"
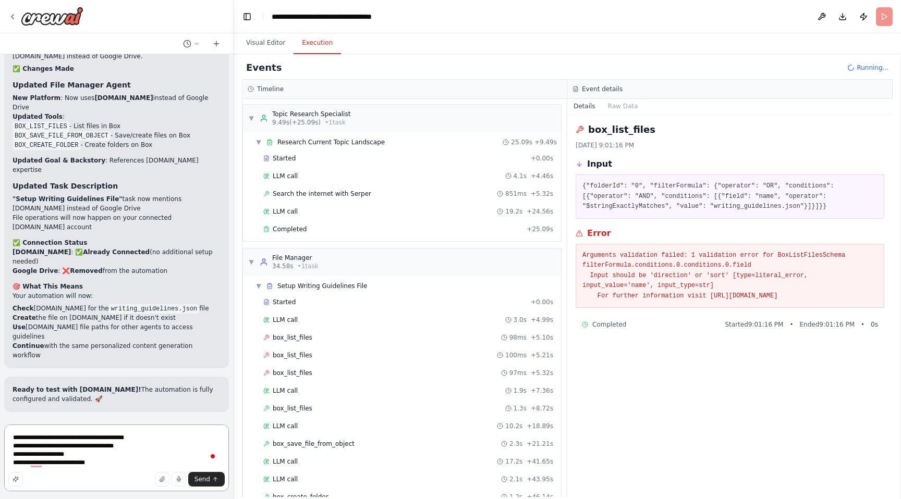
type textarea "**********"
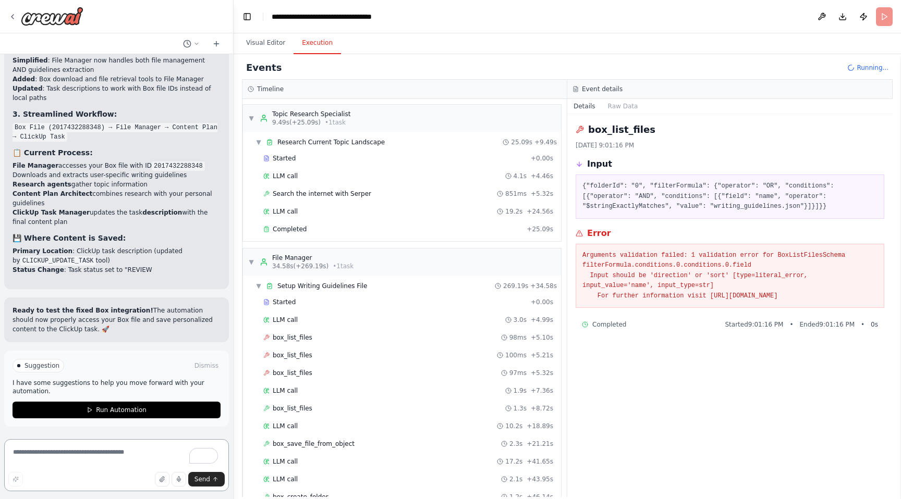
scroll to position [14020, 0]
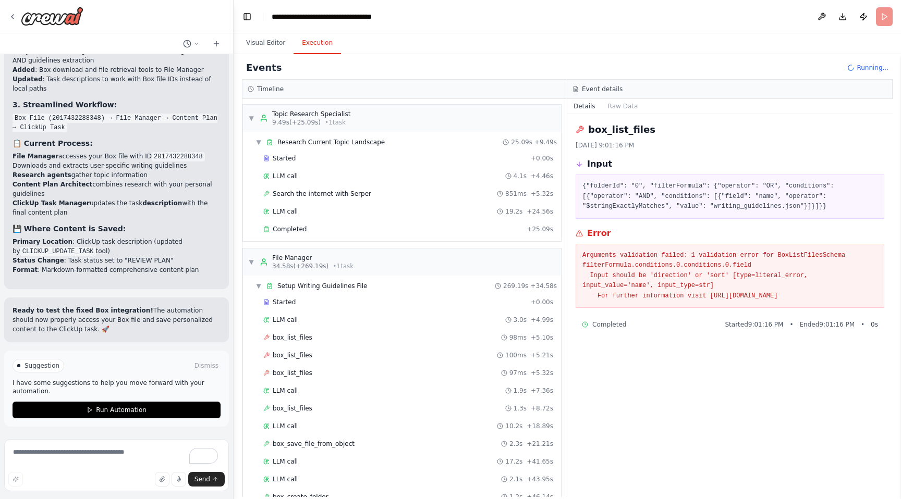
click at [47, 368] on span "Suggestion" at bounding box center [41, 366] width 35 height 8
click at [125, 409] on span "Run Automation" at bounding box center [121, 410] width 51 height 8
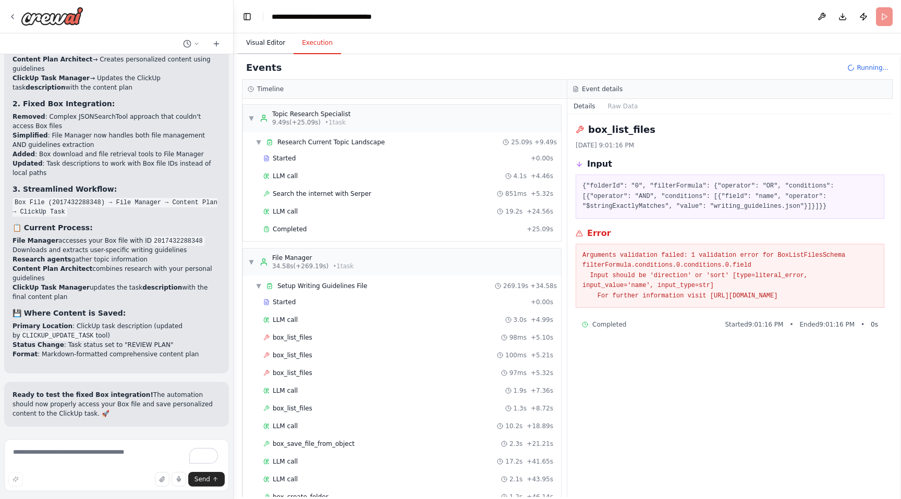
click at [251, 39] on button "Visual Editor" at bounding box center [266, 43] width 56 height 22
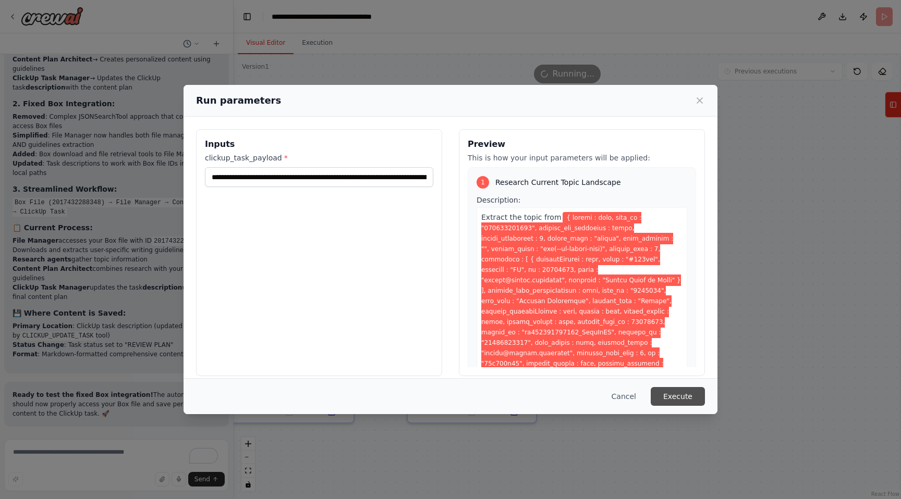
click at [694, 397] on button "Execute" at bounding box center [678, 396] width 54 height 19
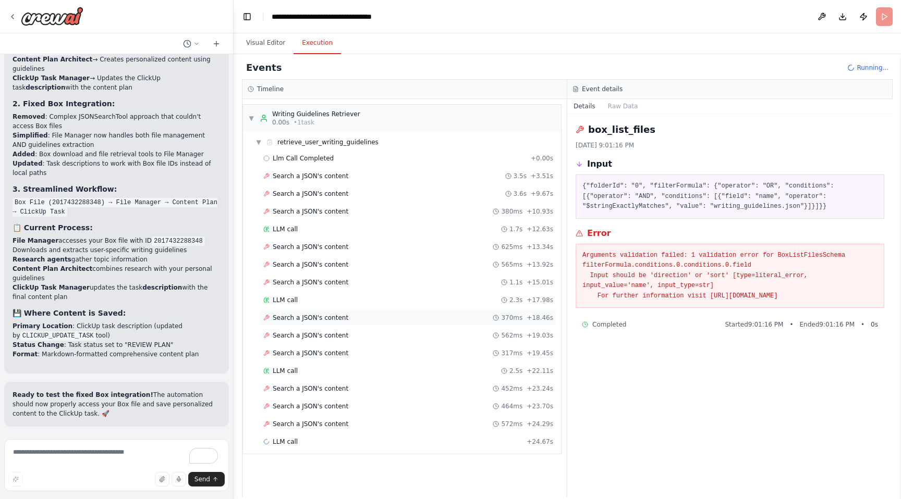
click at [401, 315] on div "Search a JSON's content 370ms + 18.46s" at bounding box center [408, 318] width 290 height 8
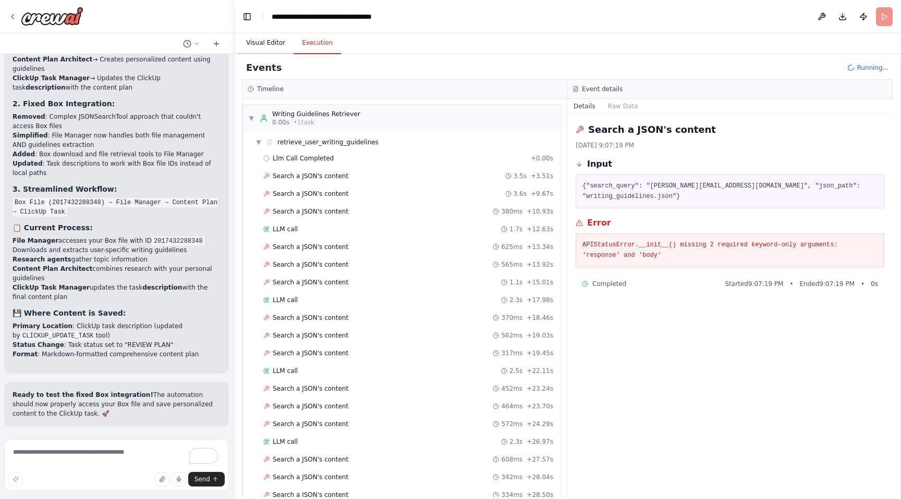
click at [273, 42] on button "Visual Editor" at bounding box center [266, 43] width 56 height 22
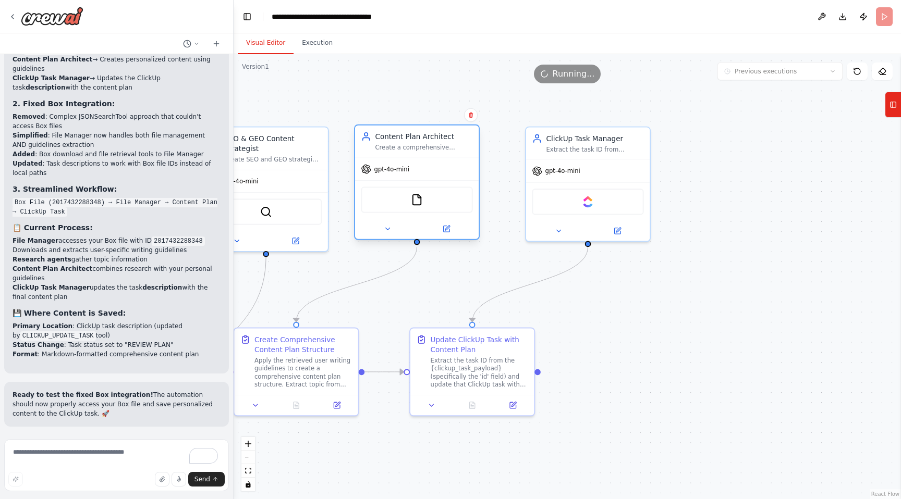
drag, startPoint x: 482, startPoint y: 222, endPoint x: 470, endPoint y: 219, distance: 11.7
click at [470, 219] on div at bounding box center [417, 229] width 124 height 20
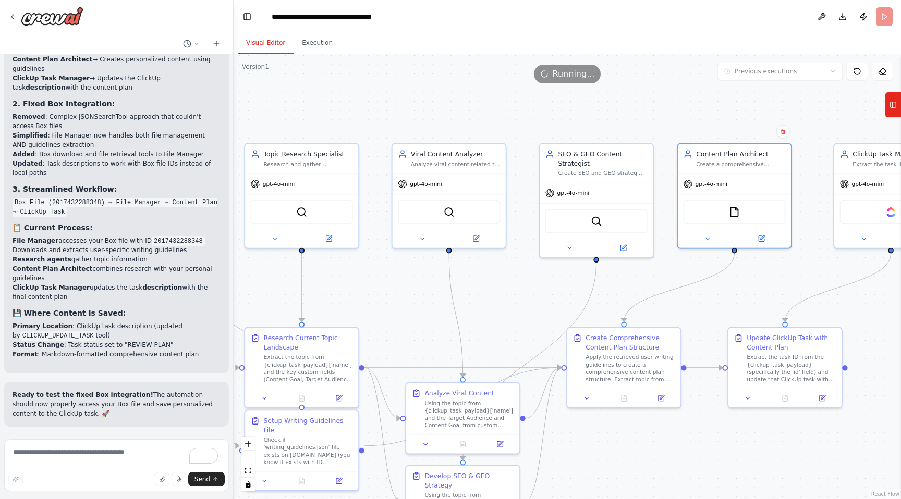
drag, startPoint x: 453, startPoint y: 267, endPoint x: 767, endPoint y: 272, distance: 314.4
click at [767, 272] on div ".deletable-edge-delete-btn { width: 20px; height: 20px; border: 0px solid #ffff…" at bounding box center [567, 276] width 667 height 445
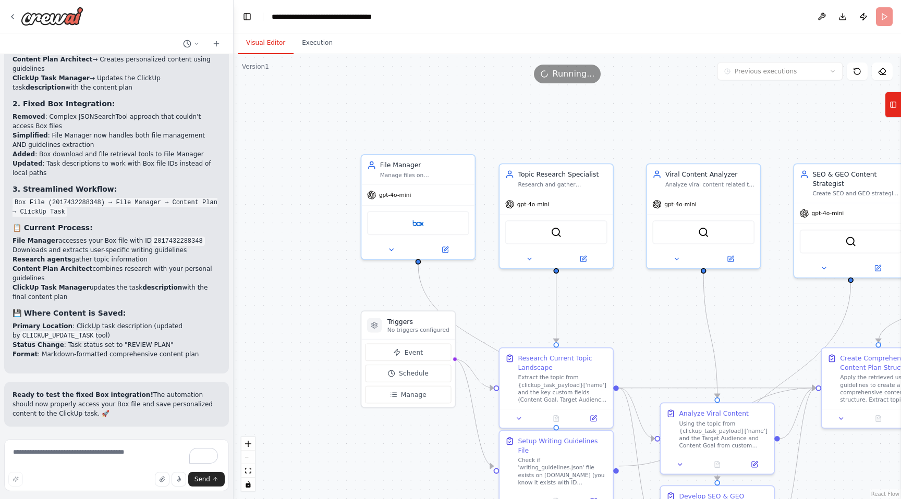
drag, startPoint x: 339, startPoint y: 311, endPoint x: 594, endPoint y: 331, distance: 255.2
click at [594, 331] on div ".deletable-edge-delete-btn { width: 20px; height: 20px; border: 0px solid #ffff…" at bounding box center [567, 276] width 667 height 445
click at [428, 220] on div "Box" at bounding box center [418, 222] width 102 height 24
click at [412, 226] on img at bounding box center [417, 221] width 11 height 11
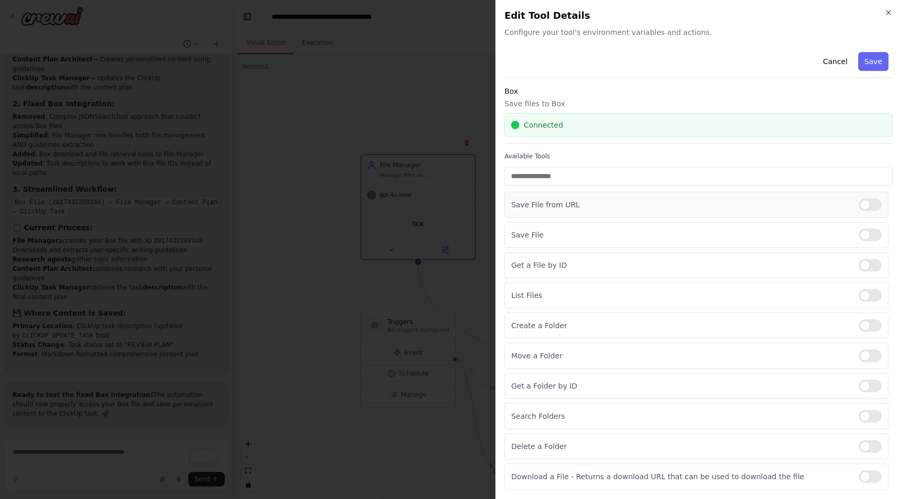
click at [869, 210] on div at bounding box center [870, 205] width 23 height 13
click at [868, 389] on div at bounding box center [870, 386] width 23 height 13
click at [867, 415] on div at bounding box center [870, 416] width 23 height 13
click at [877, 60] on button "Save" at bounding box center [873, 61] width 30 height 19
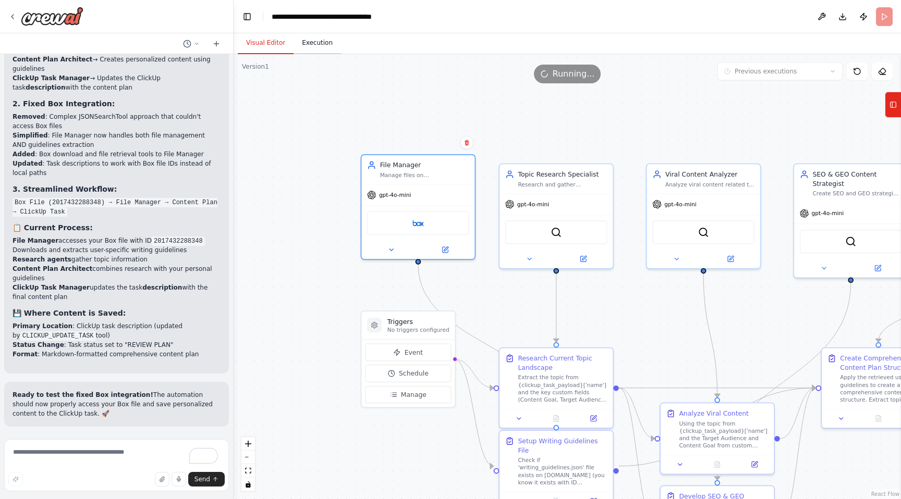
click at [322, 44] on button "Execution" at bounding box center [316, 43] width 47 height 22
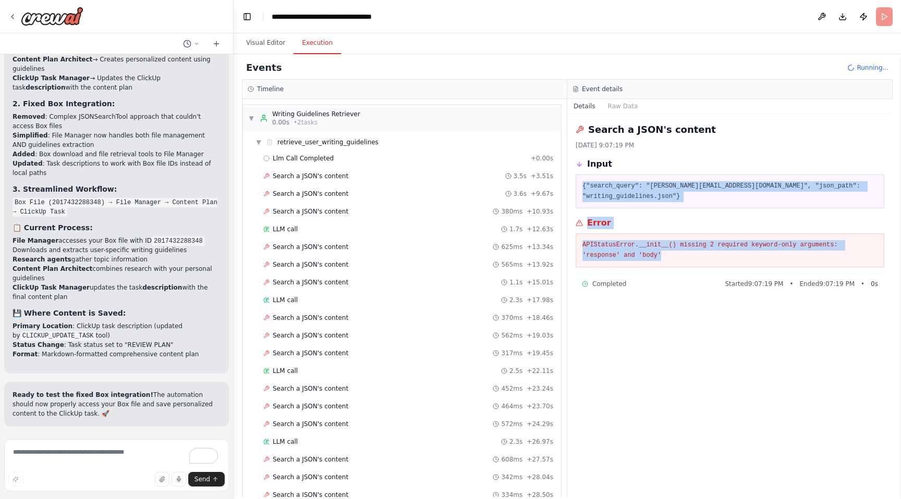
drag, startPoint x: 675, startPoint y: 259, endPoint x: 579, endPoint y: 183, distance: 122.4
click at [579, 183] on div "Search a JSON's content 10/15/2025, 9:07:19 PM Input {"search_query": "victor@d…" at bounding box center [729, 305] width 325 height 383
copy div "{"search_query": "victor@draken.solutions", "json_path": "writing_guidelines.js…"
click at [325, 258] on div "Search a JSON's content 565ms + 13.92s" at bounding box center [408, 265] width 297 height 16
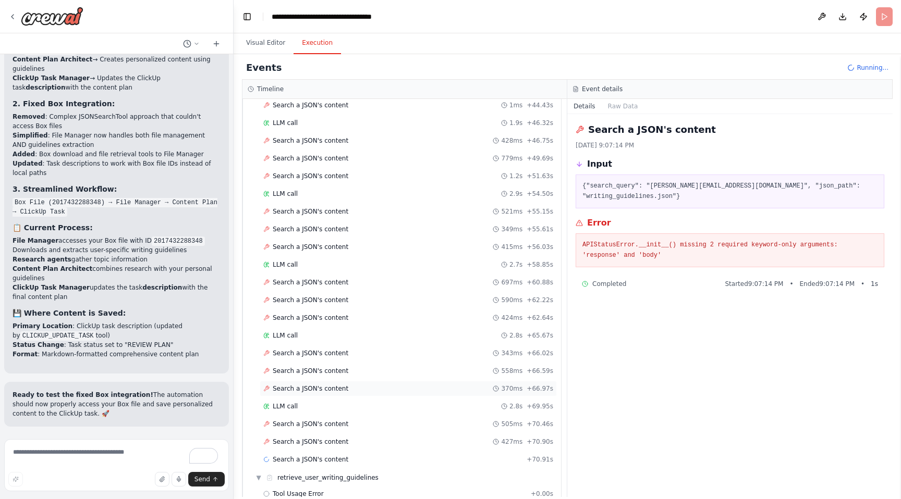
scroll to position [553, 0]
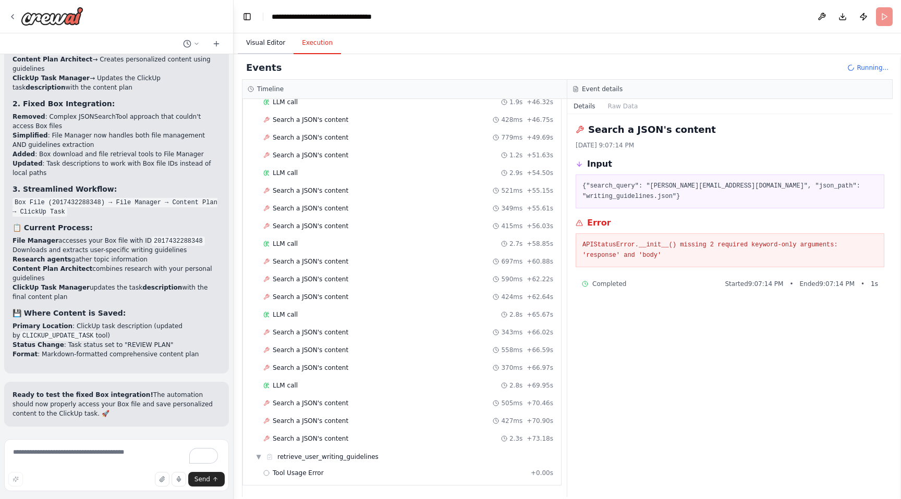
click at [266, 48] on button "Visual Editor" at bounding box center [266, 43] width 56 height 22
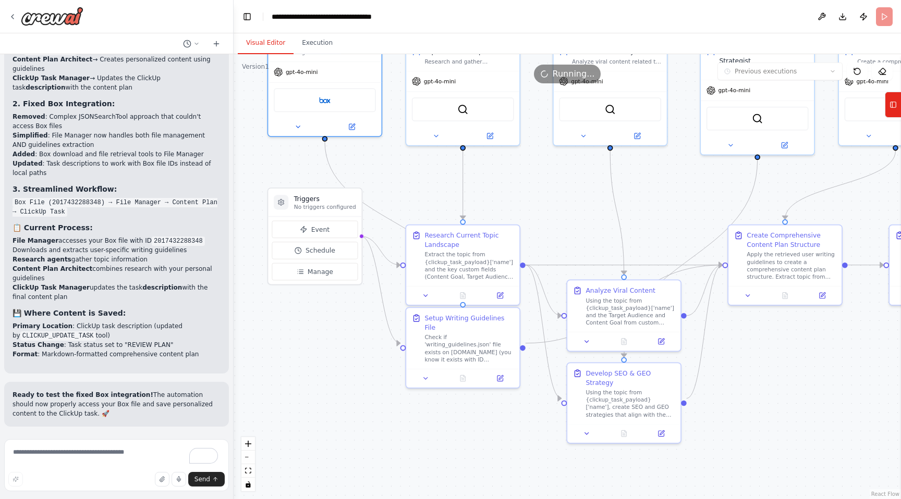
drag, startPoint x: 647, startPoint y: 310, endPoint x: 554, endPoint y: 187, distance: 154.4
click at [554, 187] on div ".deletable-edge-delete-btn { width: 20px; height: 20px; border: 0px solid #ffff…" at bounding box center [567, 276] width 667 height 445
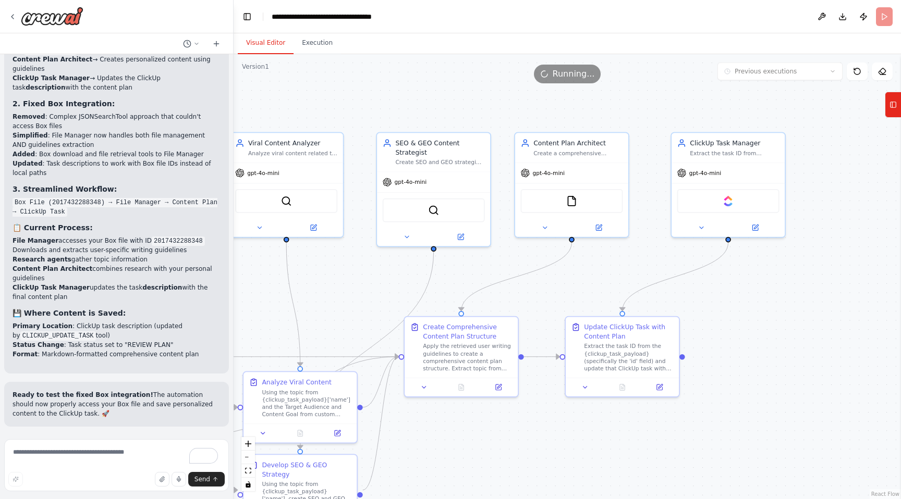
drag, startPoint x: 554, startPoint y: 187, endPoint x: 230, endPoint y: 278, distance: 336.5
click at [230, 278] on div "I want a crew that will do a shallow dive into a topic, get the most updated an…" at bounding box center [450, 249] width 901 height 499
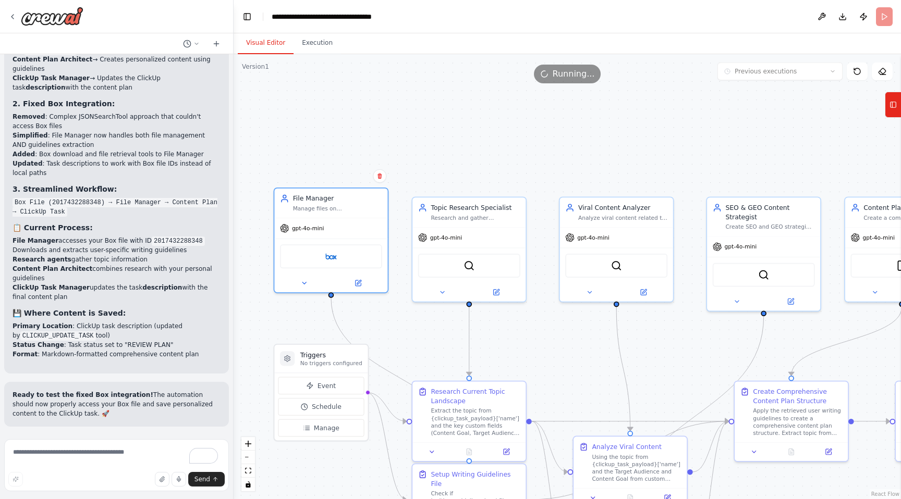
drag, startPoint x: 504, startPoint y: 295, endPoint x: 834, endPoint y: 360, distance: 336.2
click at [834, 360] on div ".deletable-edge-delete-btn { width: 20px; height: 20px; border: 0px solid #ffff…" at bounding box center [567, 276] width 667 height 445
click at [586, 78] on span "Running..." at bounding box center [574, 74] width 42 height 13
click at [860, 71] on icon at bounding box center [857, 71] width 6 height 6
click at [98, 447] on textarea "To enrich screen reader interactions, please activate Accessibility in Grammarl…" at bounding box center [116, 465] width 225 height 52
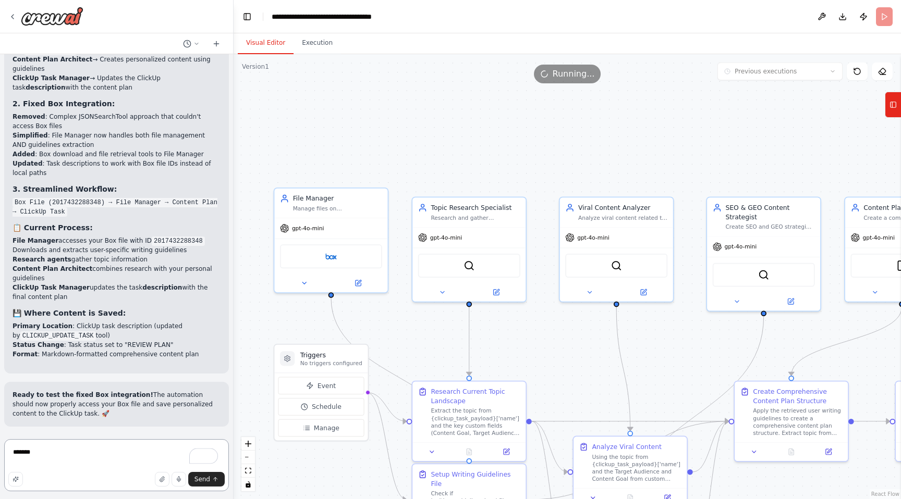
paste textarea "**********"
type textarea "**********"
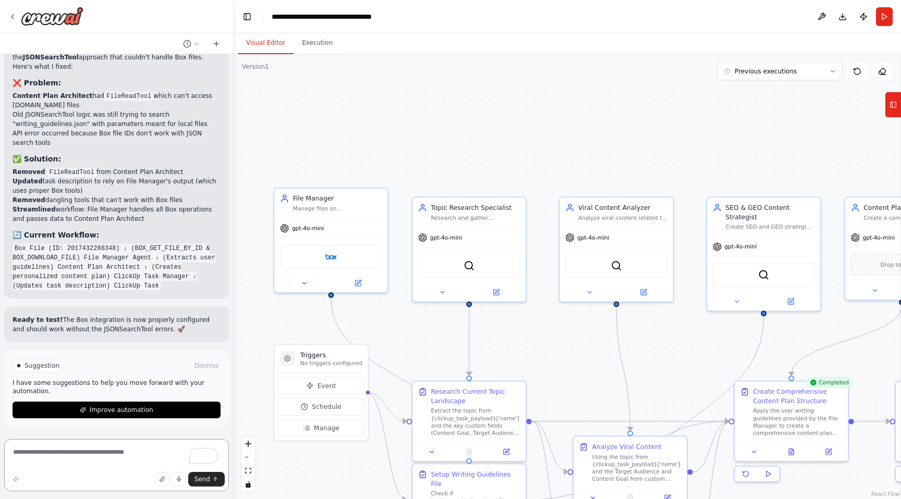
scroll to position [14750, 0]
click at [887, 15] on button "Run" at bounding box center [884, 16] width 17 height 19
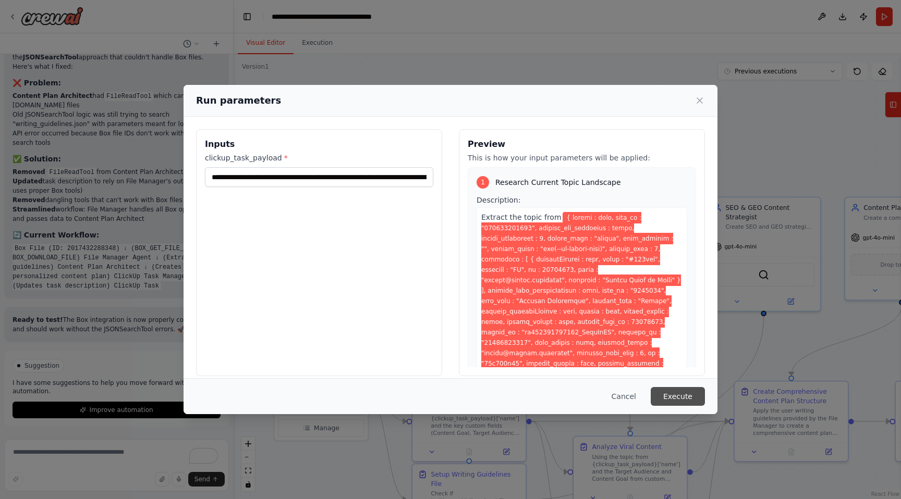
click at [689, 393] on button "Execute" at bounding box center [678, 396] width 54 height 19
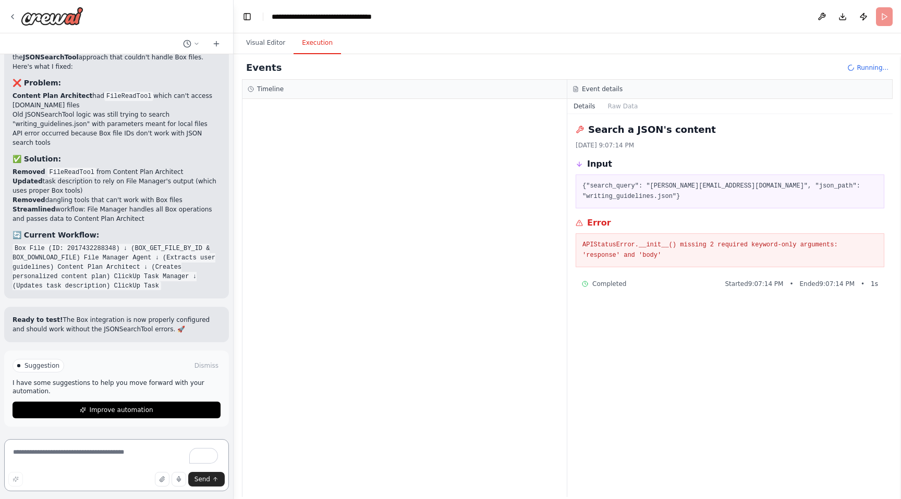
click at [62, 454] on textarea "To enrich screen reader interactions, please activate Accessibility in Grammarl…" at bounding box center [116, 465] width 225 height 52
click at [258, 40] on button "Visual Editor" at bounding box center [266, 43] width 56 height 22
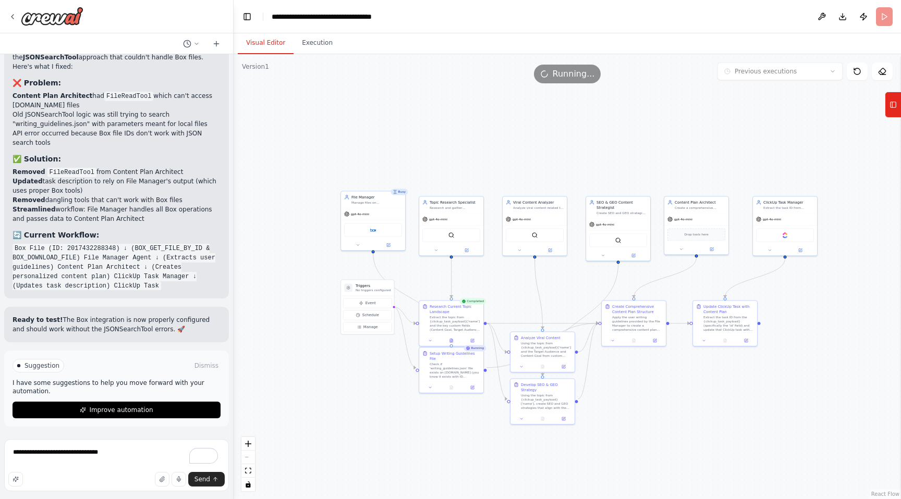
click at [317, 56] on div ".deletable-edge-delete-btn { width: 20px; height: 20px; border: 0px solid #ffff…" at bounding box center [567, 276] width 667 height 445
click at [313, 38] on button "Execution" at bounding box center [316, 43] width 47 height 22
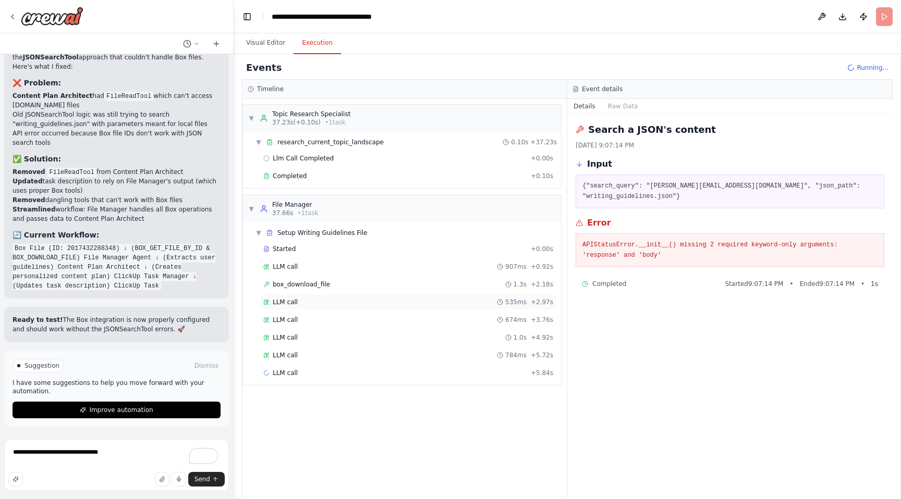
click at [310, 305] on div "LLM call 535ms + 2.97s" at bounding box center [408, 302] width 290 height 8
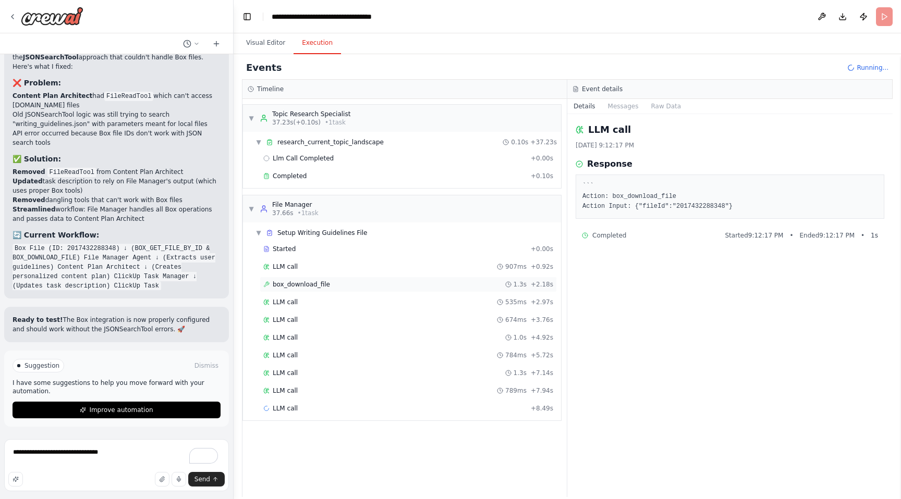
click at [324, 286] on span "box_download_file" at bounding box center [301, 284] width 57 height 8
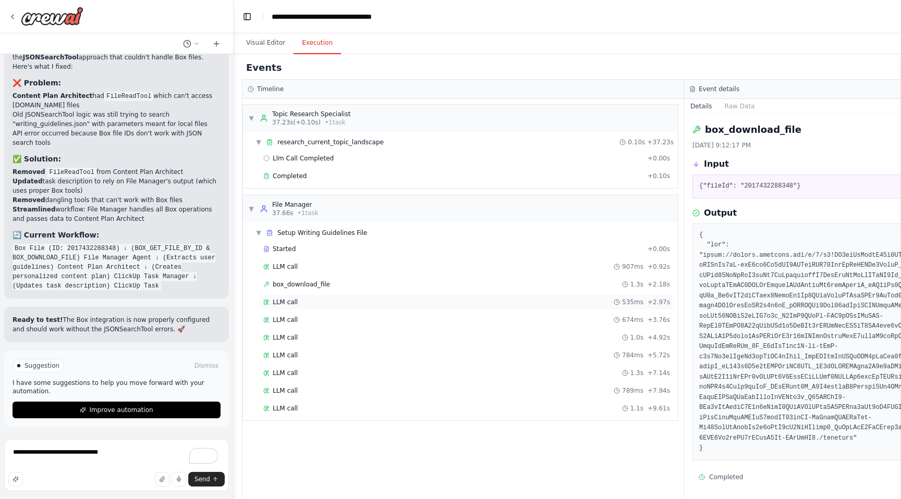
click at [317, 301] on div "LLM call 535ms + 2.97s" at bounding box center [466, 302] width 407 height 8
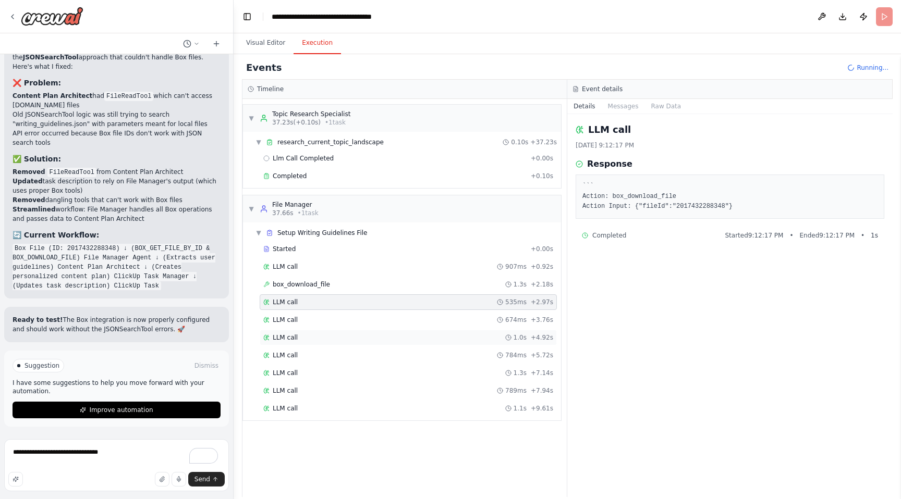
click at [315, 338] on div "LLM call 1.0s + 4.92s" at bounding box center [408, 338] width 290 height 8
click at [316, 347] on div "Started + 0.00s LLM call 907ms + 0.92s box_download_file 1.3s + 2.18s LLM call …" at bounding box center [406, 329] width 310 height 177
click at [316, 362] on div "LLM call 784ms + 5.72s" at bounding box center [408, 356] width 297 height 16
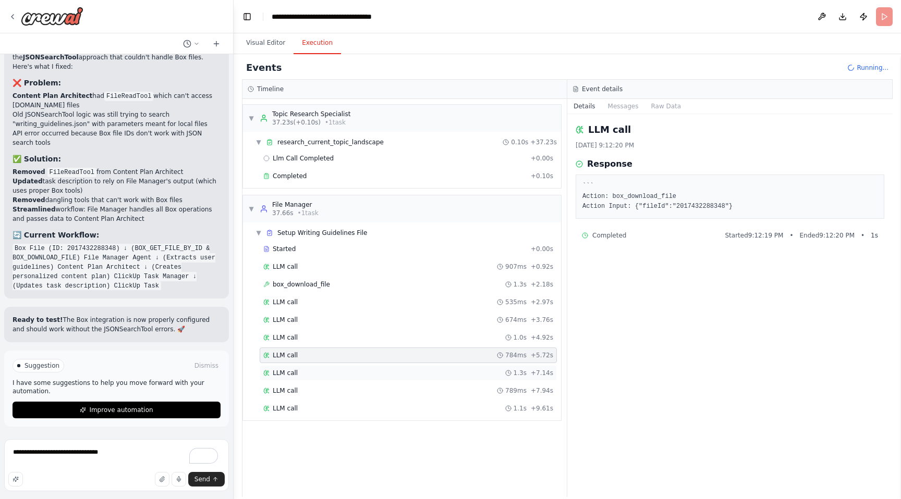
click at [306, 380] on div "LLM call 1.3s + 7.14s" at bounding box center [408, 373] width 297 height 16
click at [303, 408] on div "LLM call 1.1s + 9.61s" at bounding box center [408, 409] width 290 height 8
click at [290, 436] on div "Started + 0.00s LLM call 907ms + 0.92s box_download_file 1.3s + 2.18s LLM call …" at bounding box center [406, 338] width 310 height 195
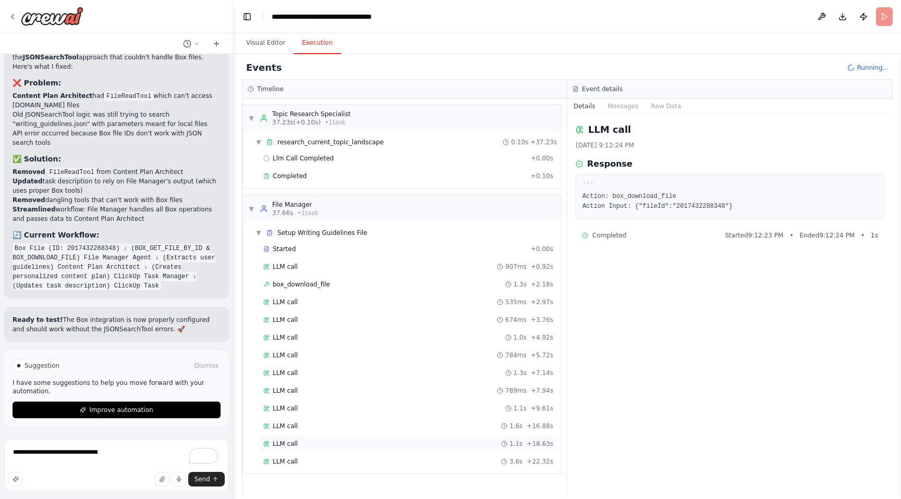
click at [266, 444] on icon at bounding box center [266, 444] width 6 height 6
click at [318, 448] on div "LLM call 1.1s + 18.63s" at bounding box center [408, 444] width 297 height 16
click at [130, 460] on textarea "**********" at bounding box center [116, 465] width 225 height 52
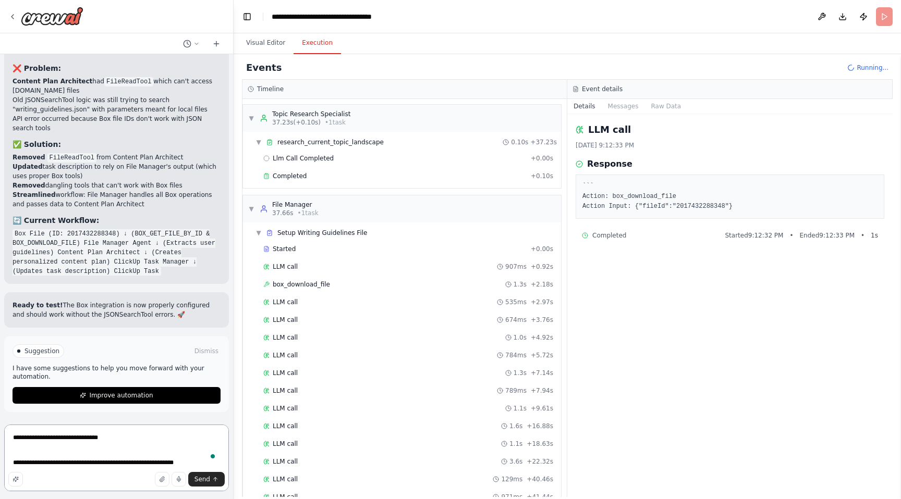
type textarea "**********"
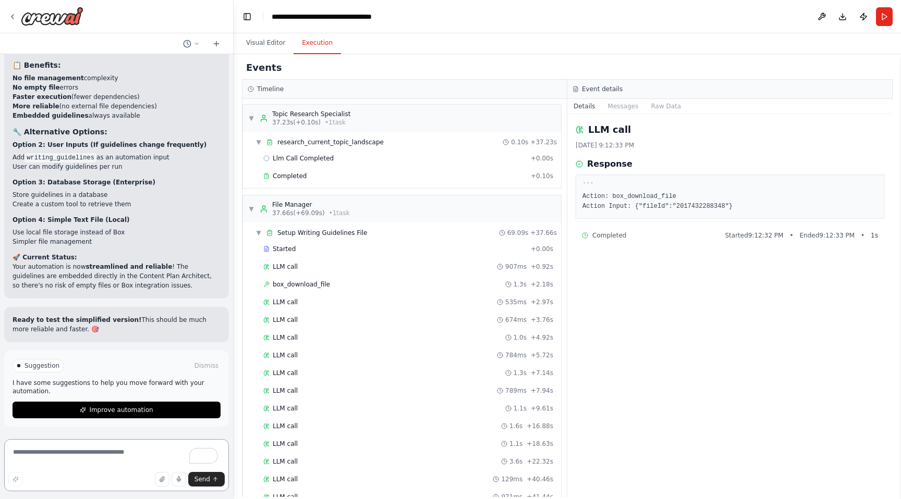
scroll to position [14916, 0]
copy p "Error: File is empty. Crew is not saving new guideline if empty"
drag, startPoint x: 221, startPoint y: 211, endPoint x: 37, endPoint y: 208, distance: 184.0
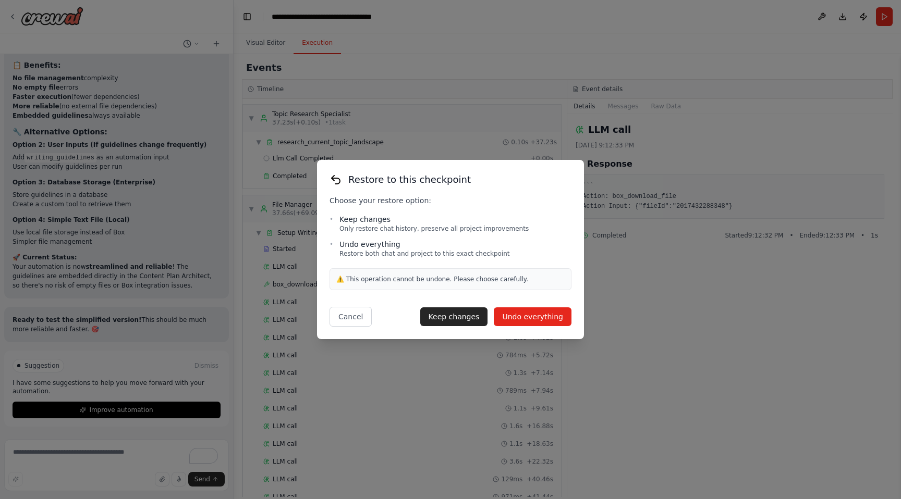
click at [524, 314] on button "Undo everything" at bounding box center [533, 317] width 78 height 19
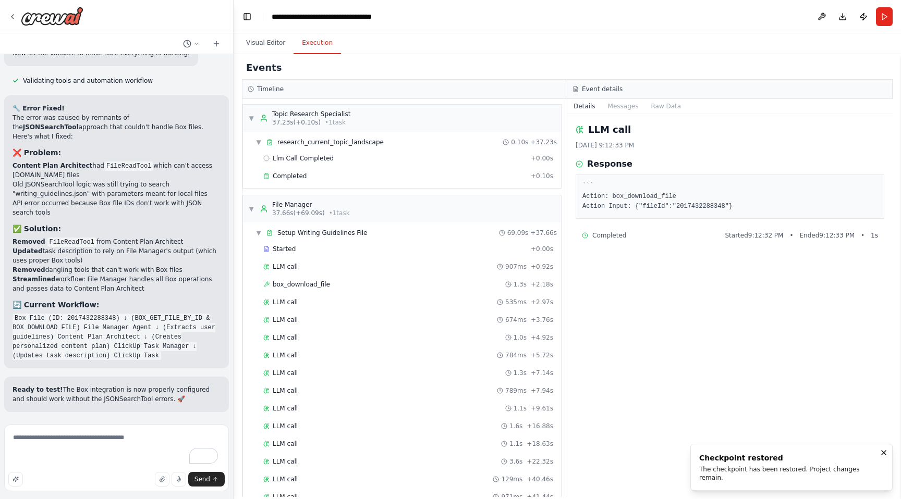
scroll to position [14680, 0]
click at [117, 449] on textarea "**********" at bounding box center [116, 458] width 225 height 67
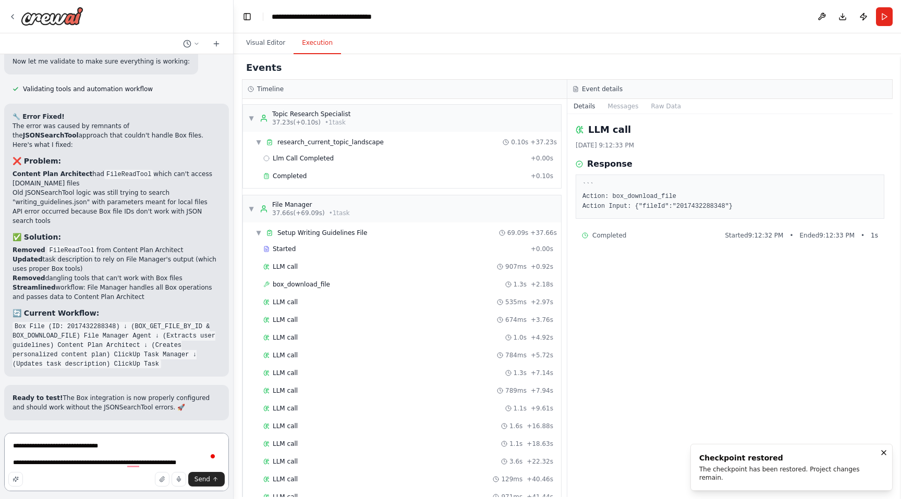
scroll to position [14672, 0]
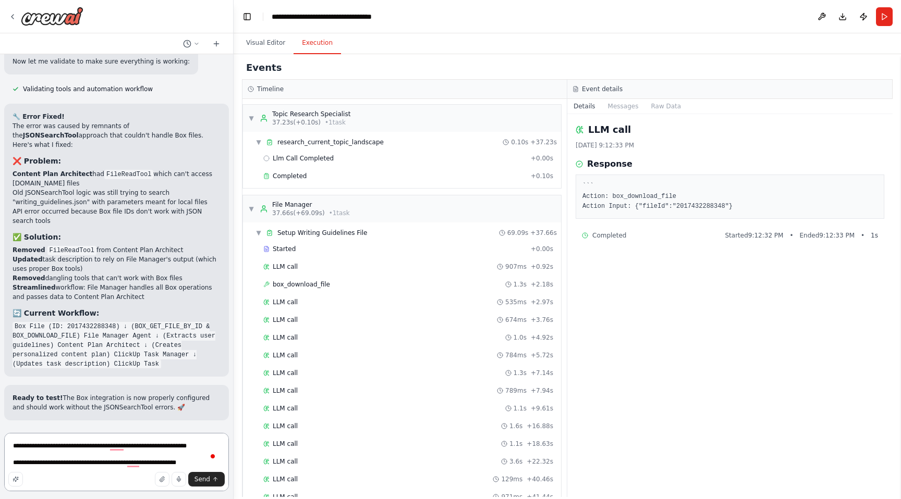
type textarea "**********"
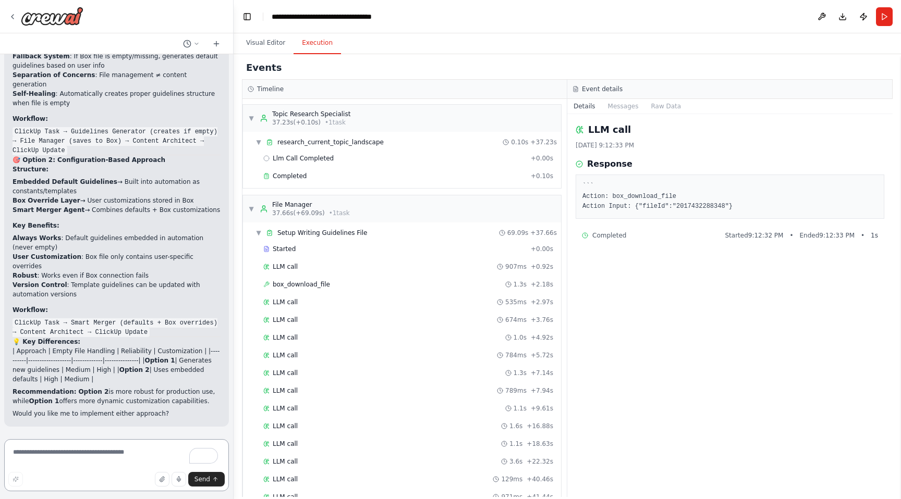
scroll to position [15226, 0]
click at [91, 451] on textarea "To enrich screen reader interactions, please activate Accessibility in Grammarl…" at bounding box center [116, 465] width 225 height 52
type textarea "**********"
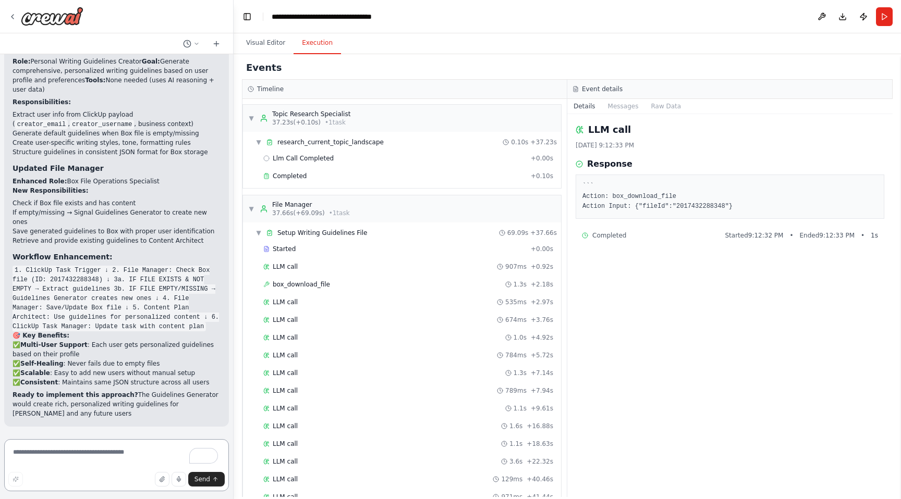
scroll to position [15711, 0]
click at [142, 451] on textarea "To enrich screen reader interactions, please activate Accessibility in Grammarl…" at bounding box center [116, 465] width 225 height 52
type textarea "**********"
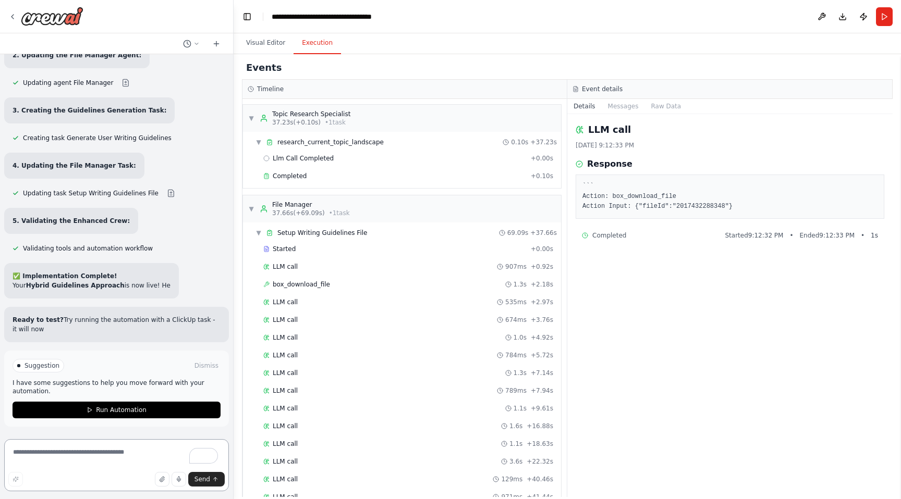
scroll to position [16274, 0]
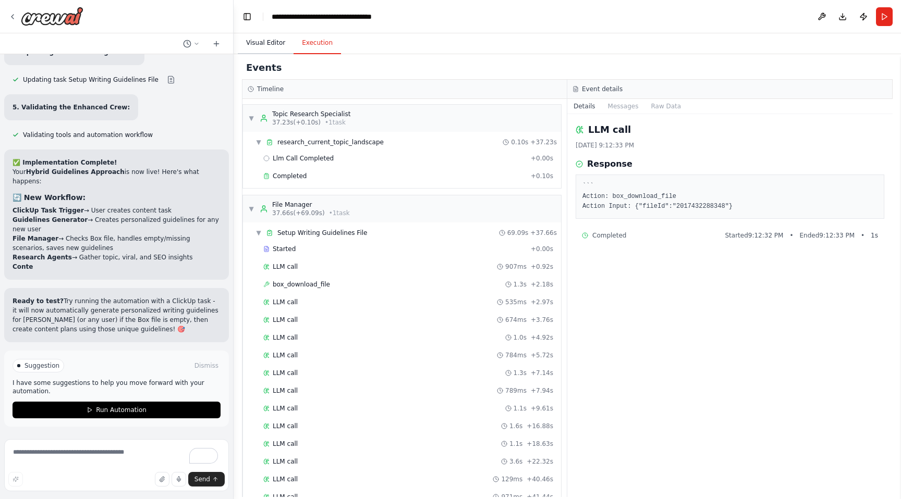
click at [268, 40] on button "Visual Editor" at bounding box center [266, 43] width 56 height 22
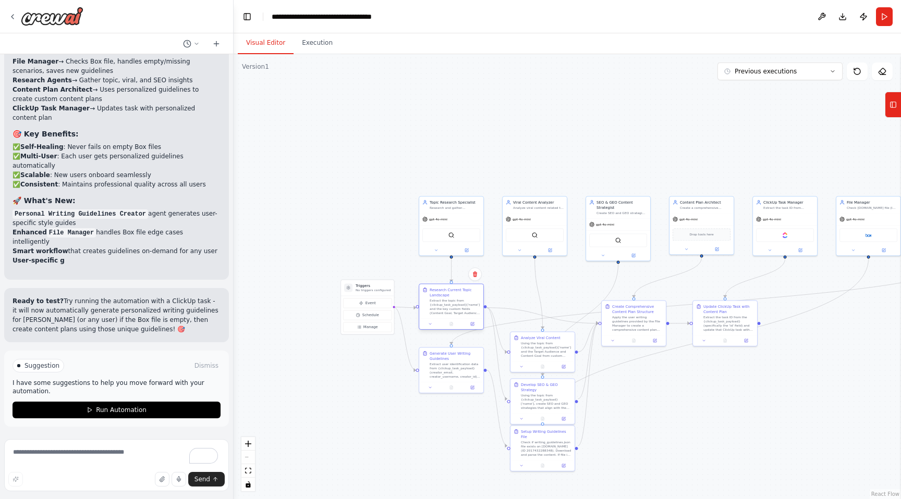
drag, startPoint x: 439, startPoint y: 326, endPoint x: 439, endPoint y: 312, distance: 14.1
click at [439, 312] on div "Extract the topic from {clickup_task_payload}['name'] and the key custom fields…" at bounding box center [455, 307] width 51 height 17
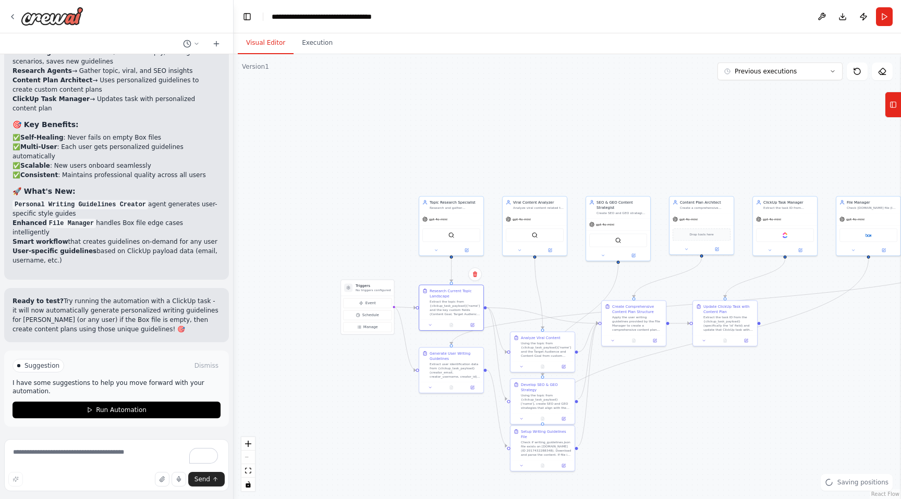
scroll to position [16587, 0]
click at [124, 410] on span "Run Automation" at bounding box center [121, 410] width 51 height 8
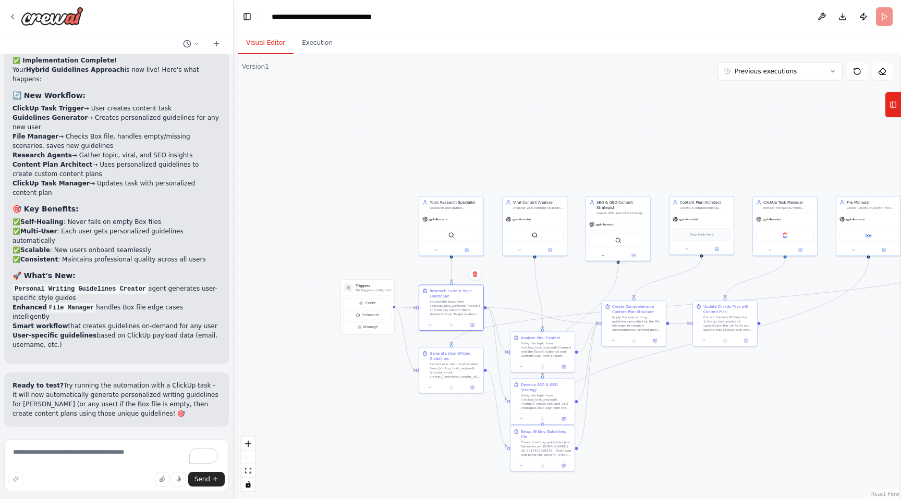
scroll to position [16502, 0]
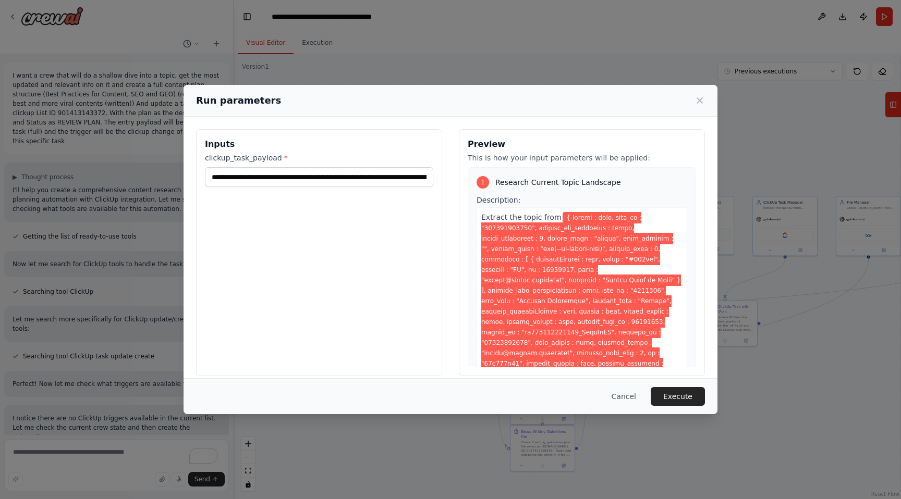
scroll to position [16502, 0]
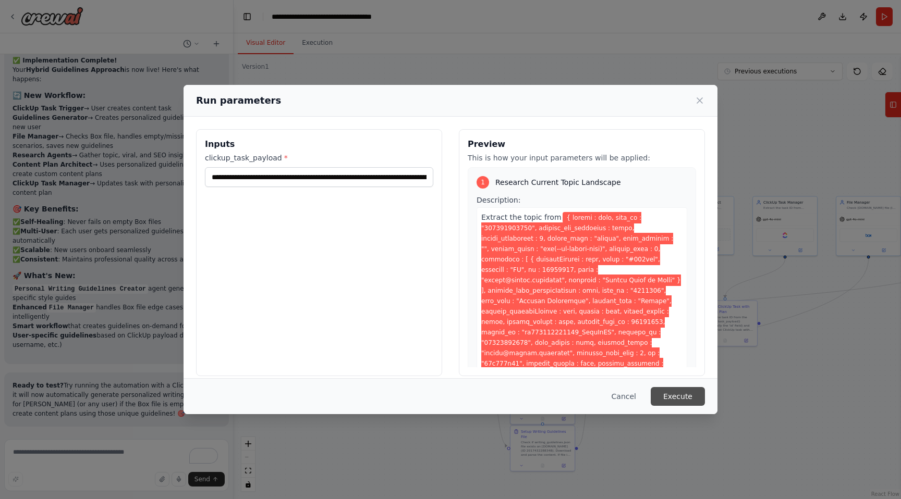
click at [680, 398] on button "Execute" at bounding box center [678, 396] width 54 height 19
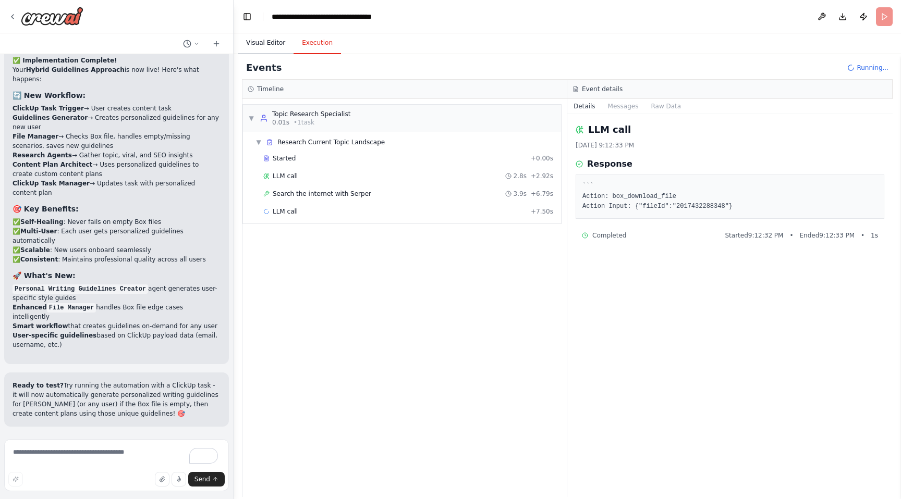
click at [263, 43] on button "Visual Editor" at bounding box center [266, 43] width 56 height 22
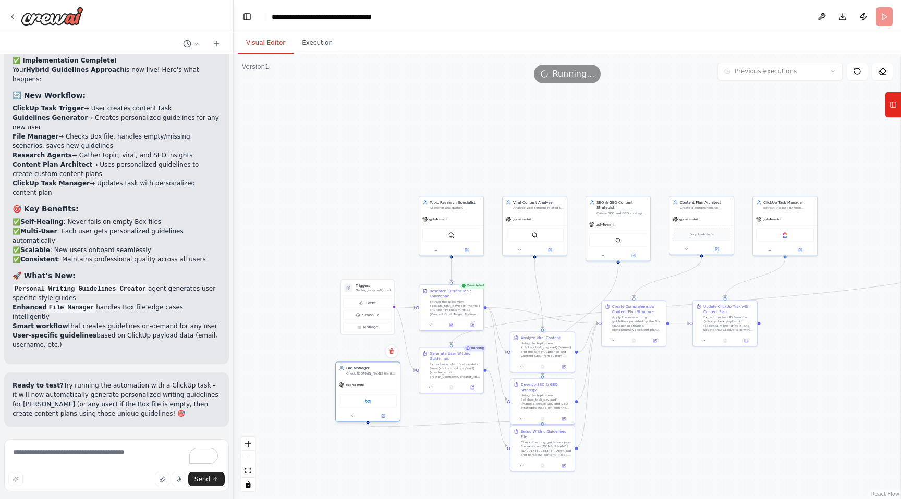
drag, startPoint x: 872, startPoint y: 207, endPoint x: 372, endPoint y: 372, distance: 526.3
click at [372, 372] on div "Check [DOMAIN_NAME] file (ID 2017432288348) for writing guidelines, handle empt…" at bounding box center [371, 374] width 51 height 4
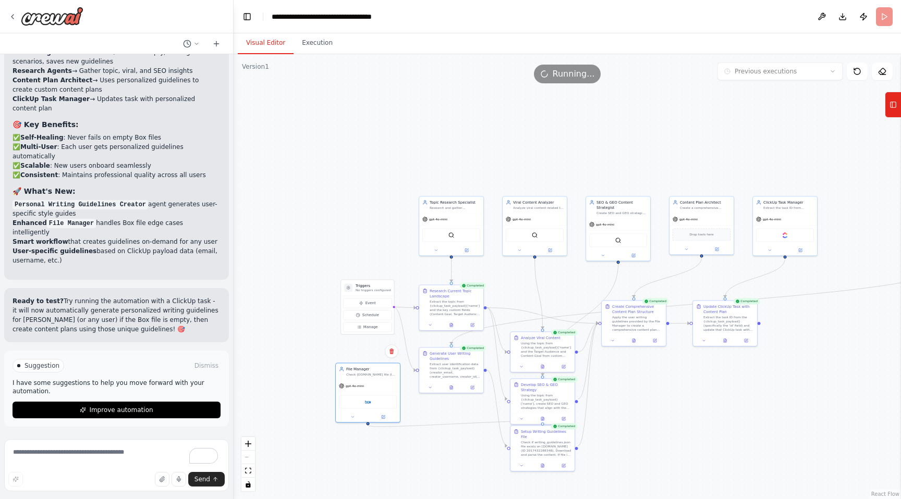
scroll to position [16587, 0]
